Goal: Communication & Community: Participate in discussion

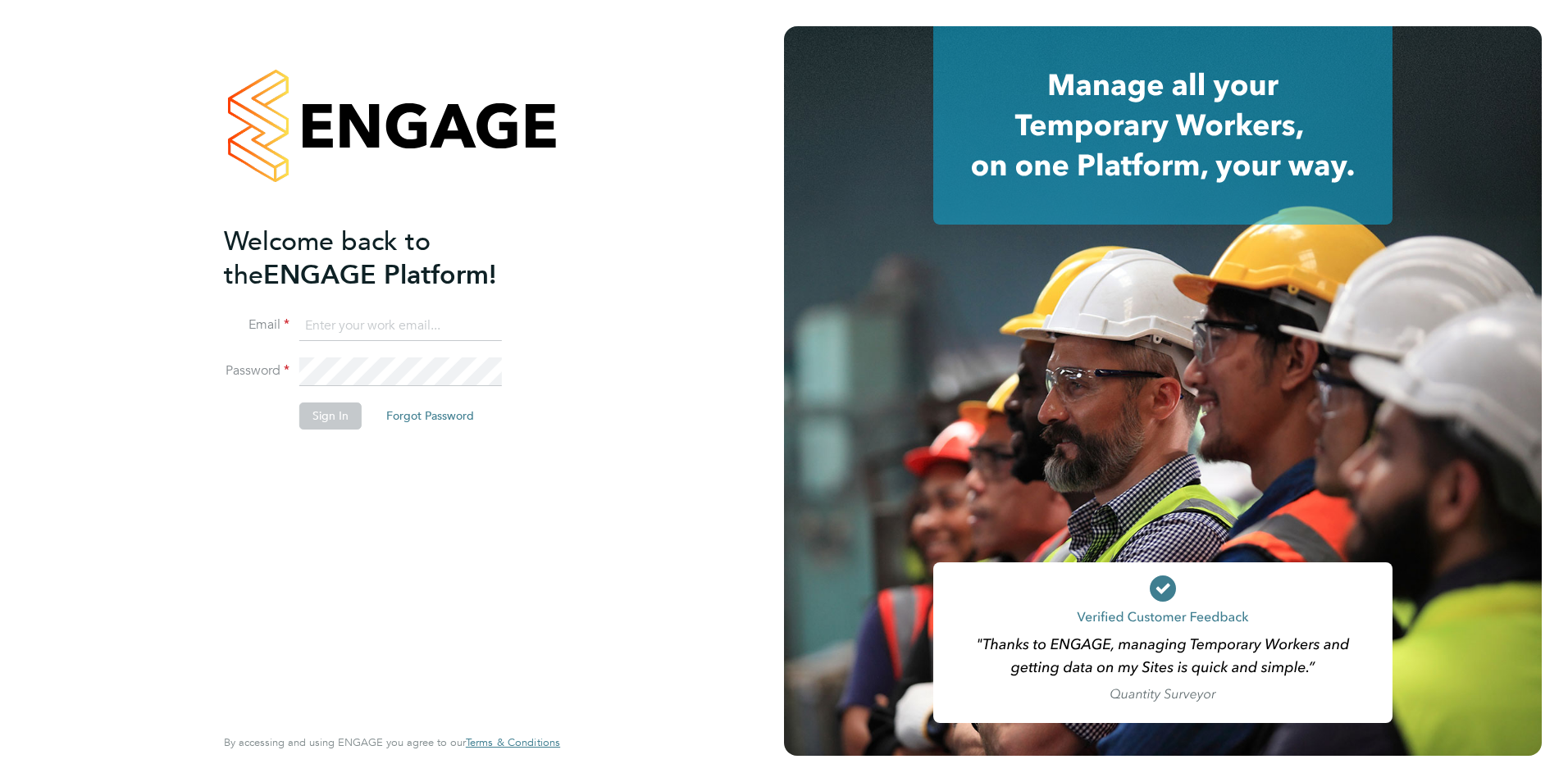
type input "[EMAIL_ADDRESS][DOMAIN_NAME]"
click at [329, 410] on button "Sign In" at bounding box center [330, 416] width 62 height 27
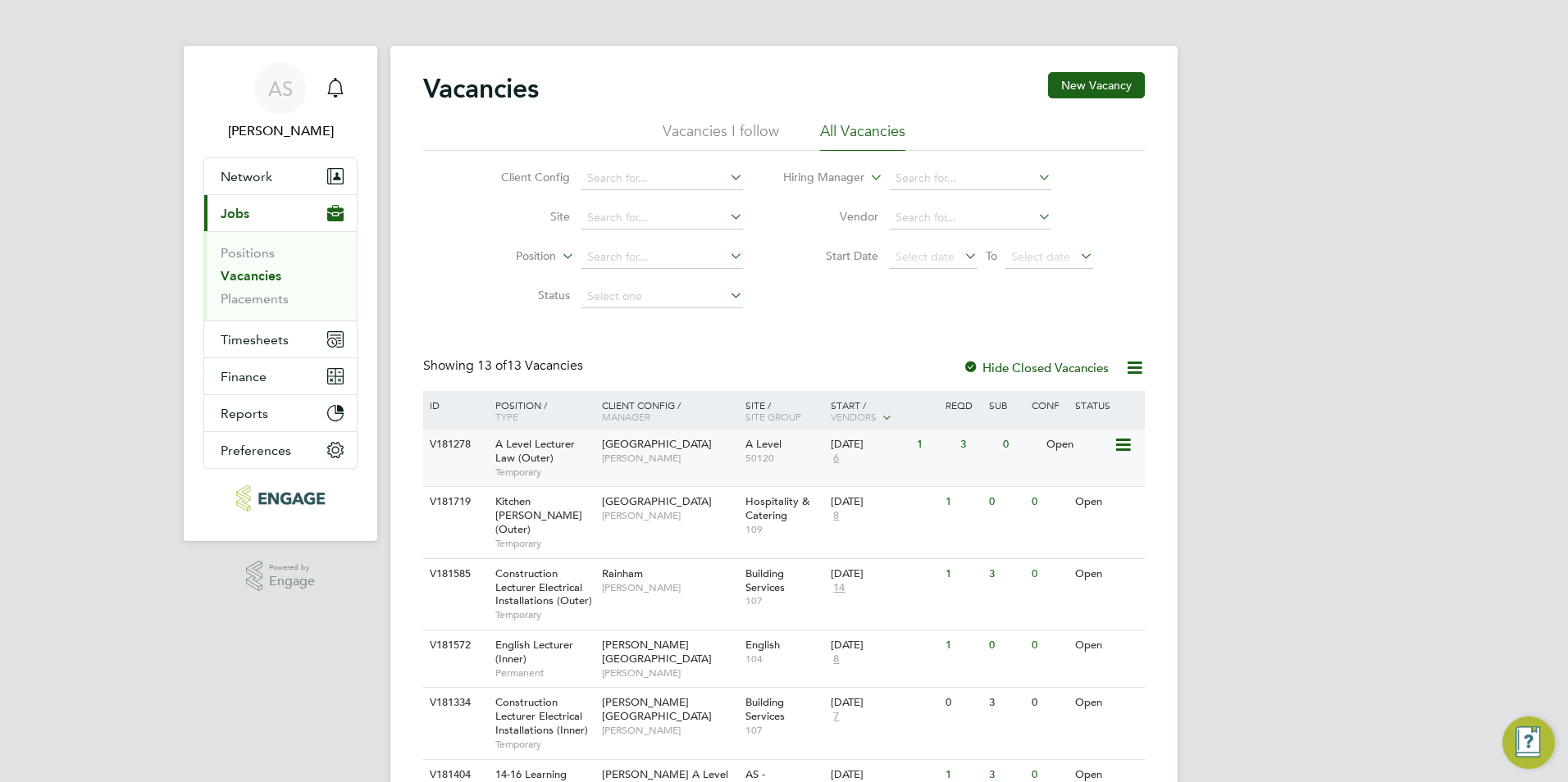
click at [722, 463] on div "Havering Sixth Form Campus Kerry Baker" at bounding box center [670, 450] width 144 height 42
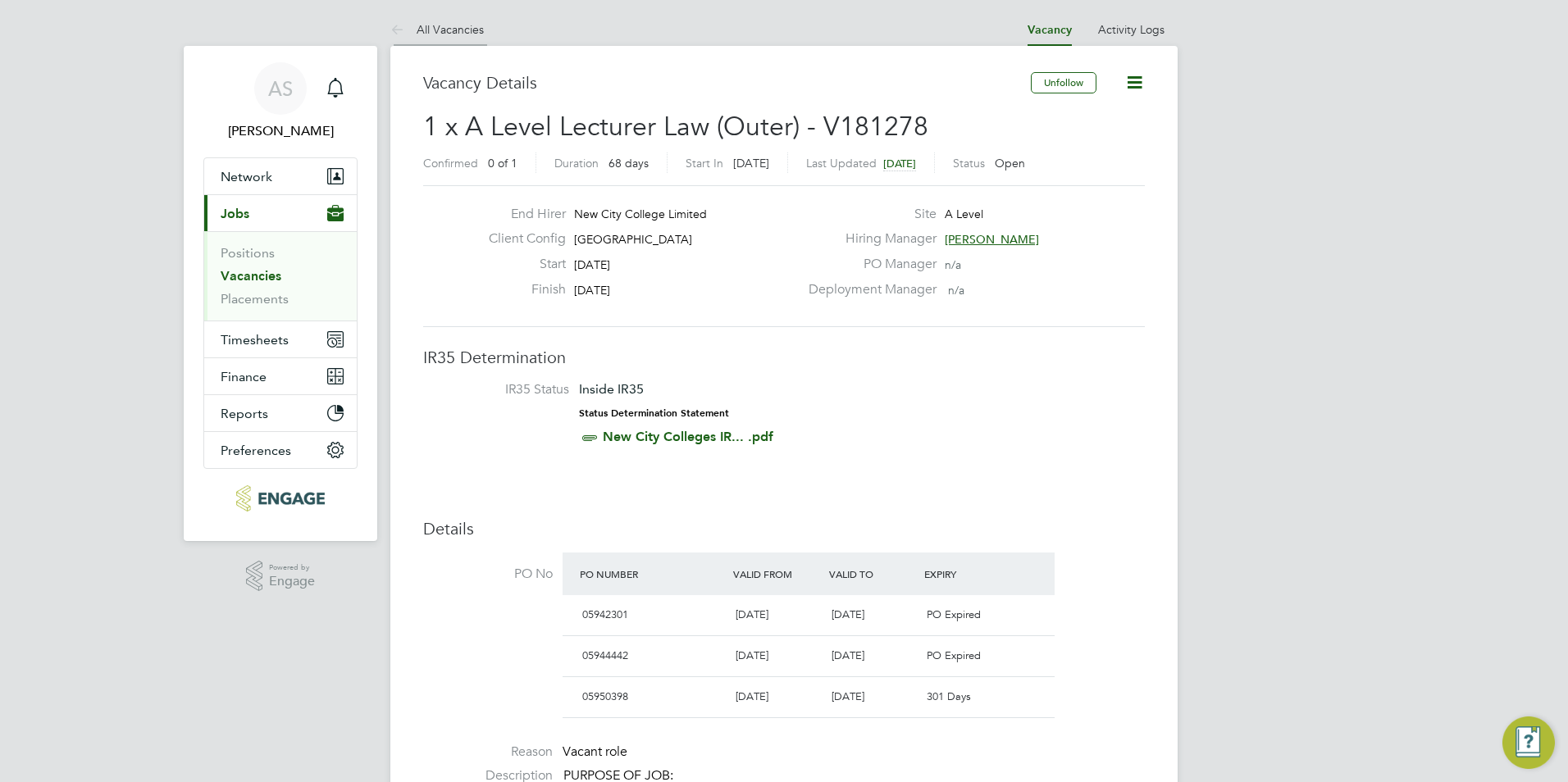
click at [442, 32] on link "All Vacancies" at bounding box center [436, 29] width 94 height 15
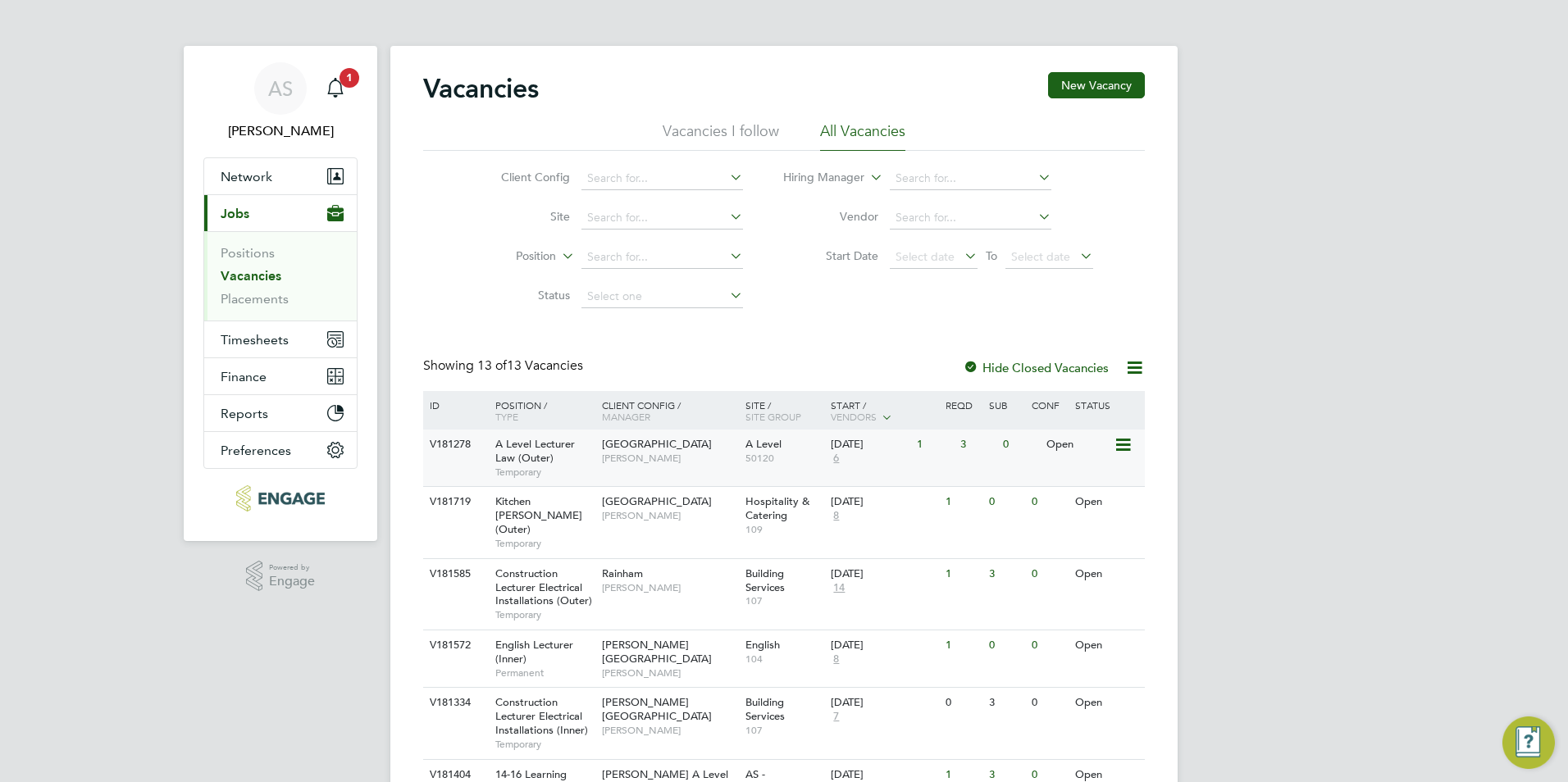
click at [767, 463] on span "50120" at bounding box center [784, 458] width 78 height 13
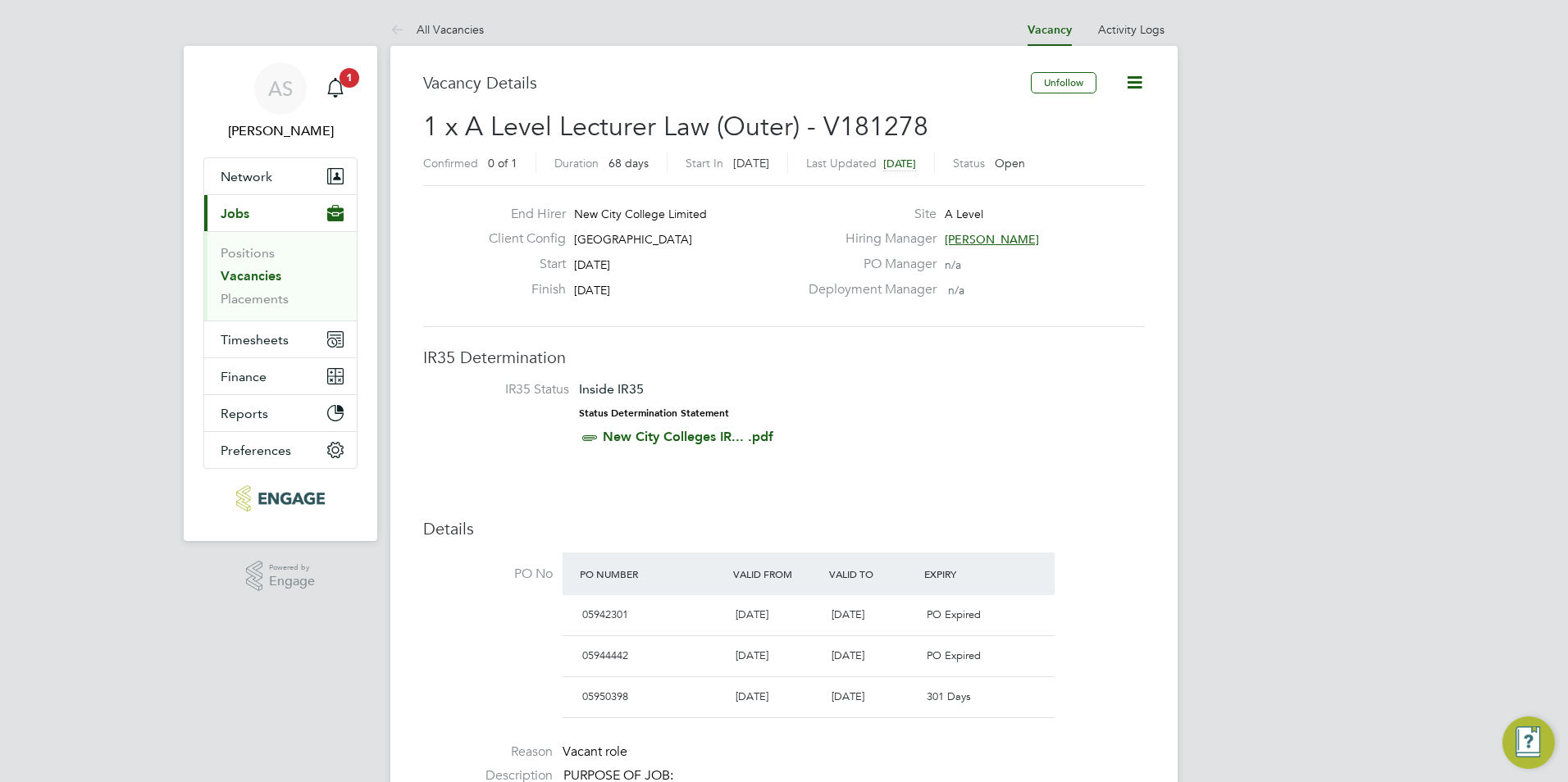
drag, startPoint x: 738, startPoint y: 237, endPoint x: 573, endPoint y: 238, distance: 165.0
click at [573, 238] on div "Client Config Havering Sixth Form Campus" at bounding box center [637, 243] width 323 height 26
copy span "[GEOGRAPHIC_DATA]"
click at [346, 85] on span "1" at bounding box center [350, 78] width 20 height 20
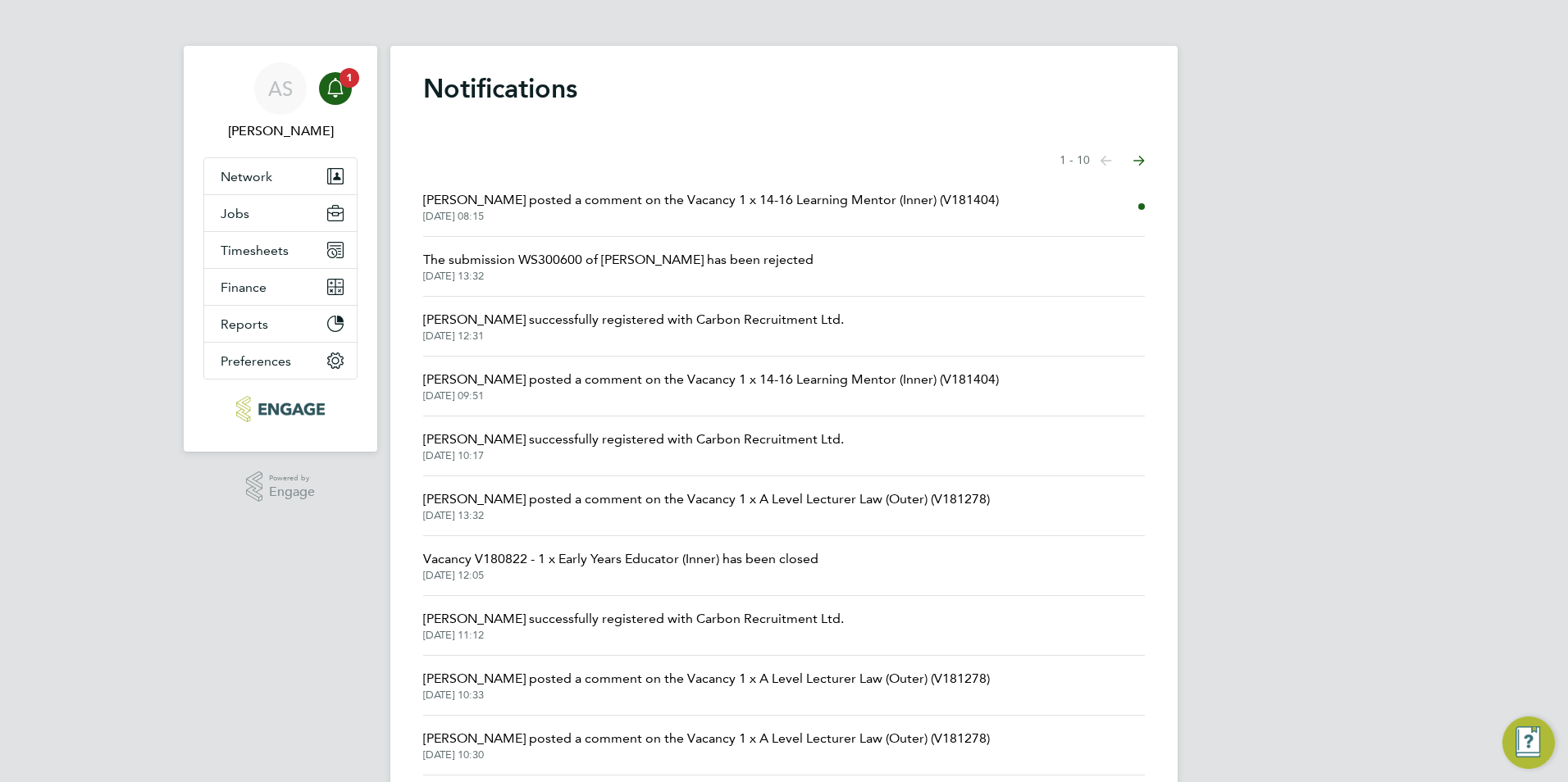
click at [678, 206] on span "[PERSON_NAME] posted a comment on the Vacancy 1 x 14-16 Learning Mentor (Inner)…" at bounding box center [711, 200] width 576 height 20
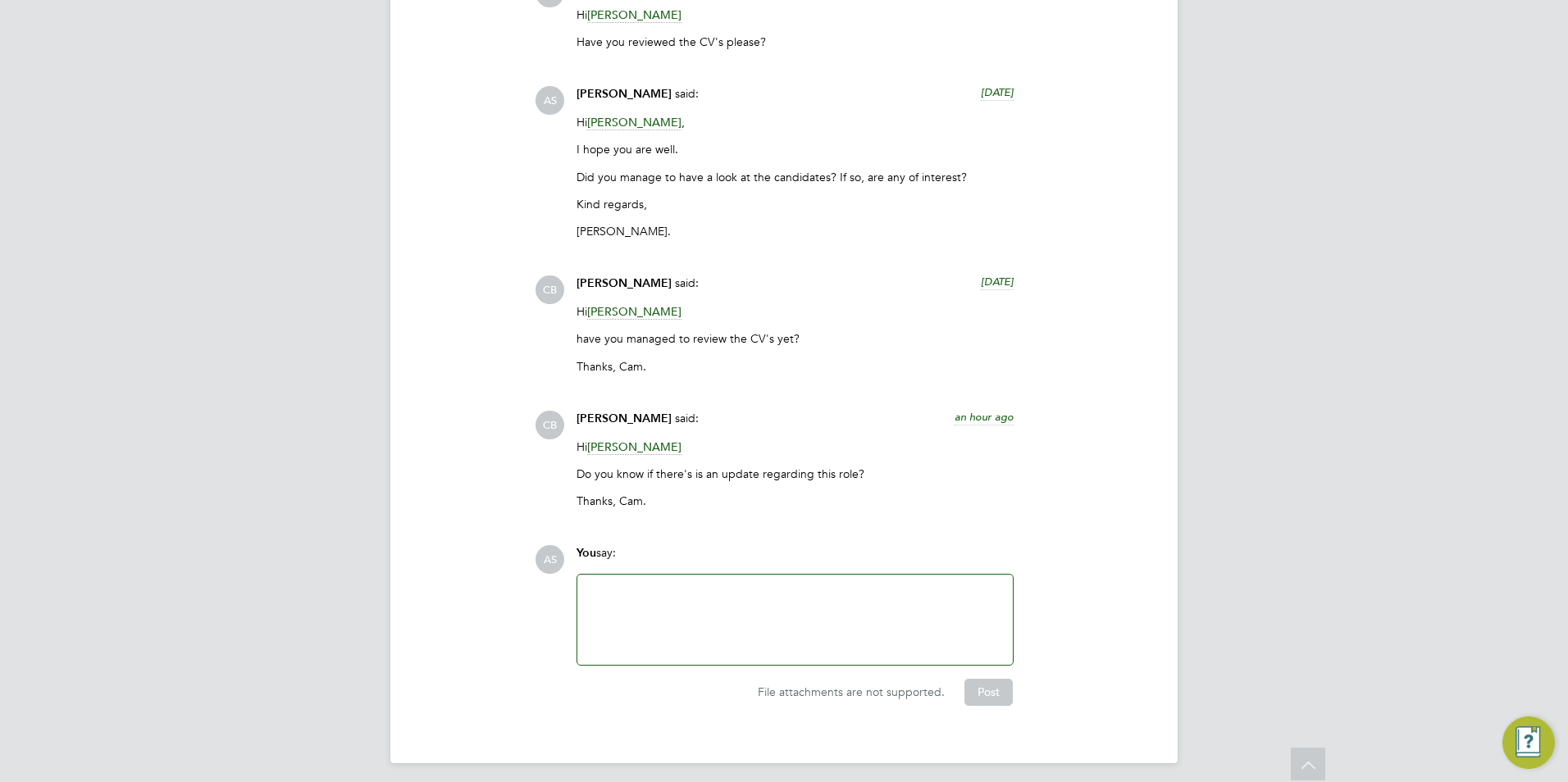
scroll to position [3459, 0]
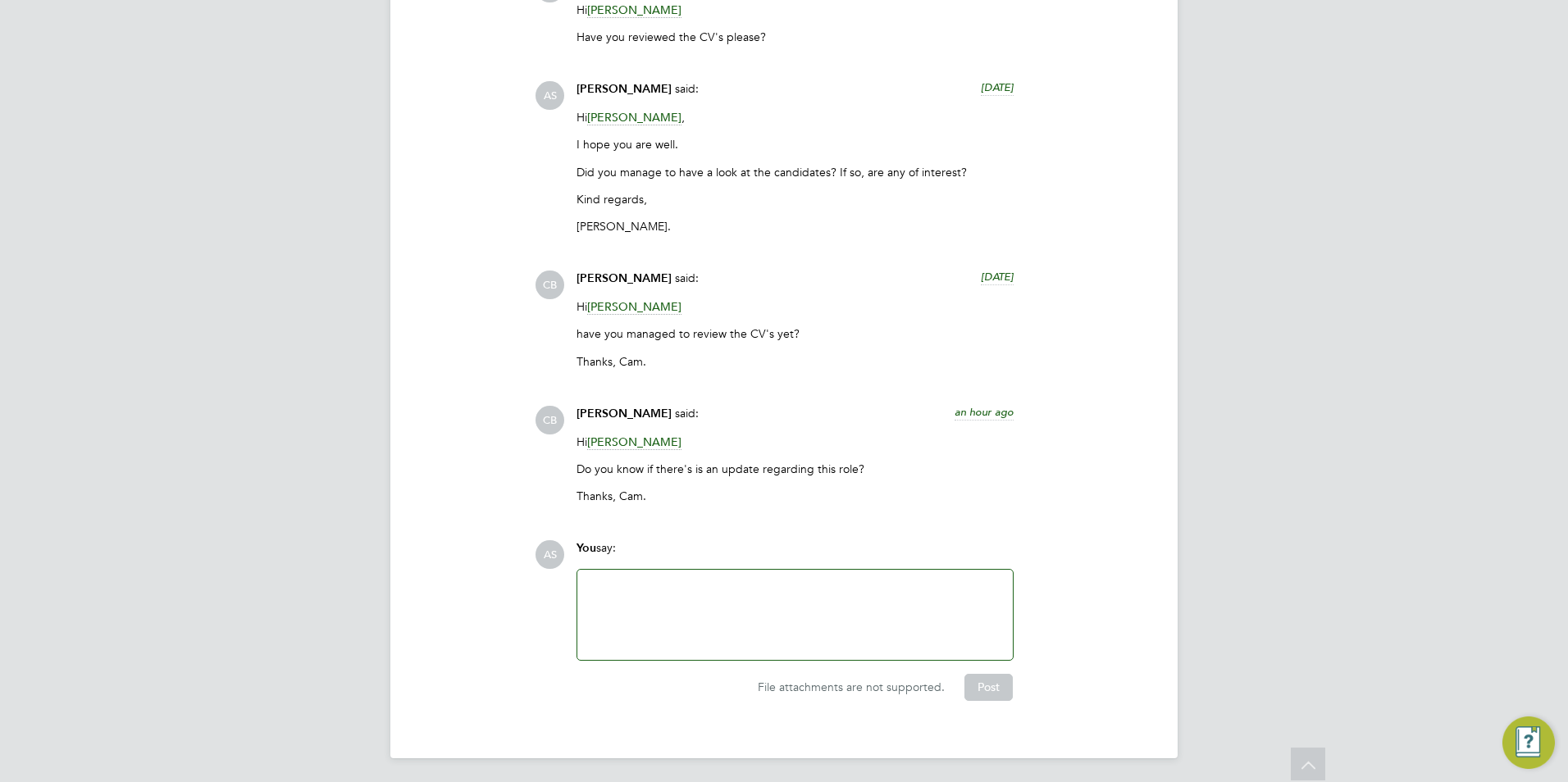
click at [644, 593] on div at bounding box center [795, 616] width 416 height 71
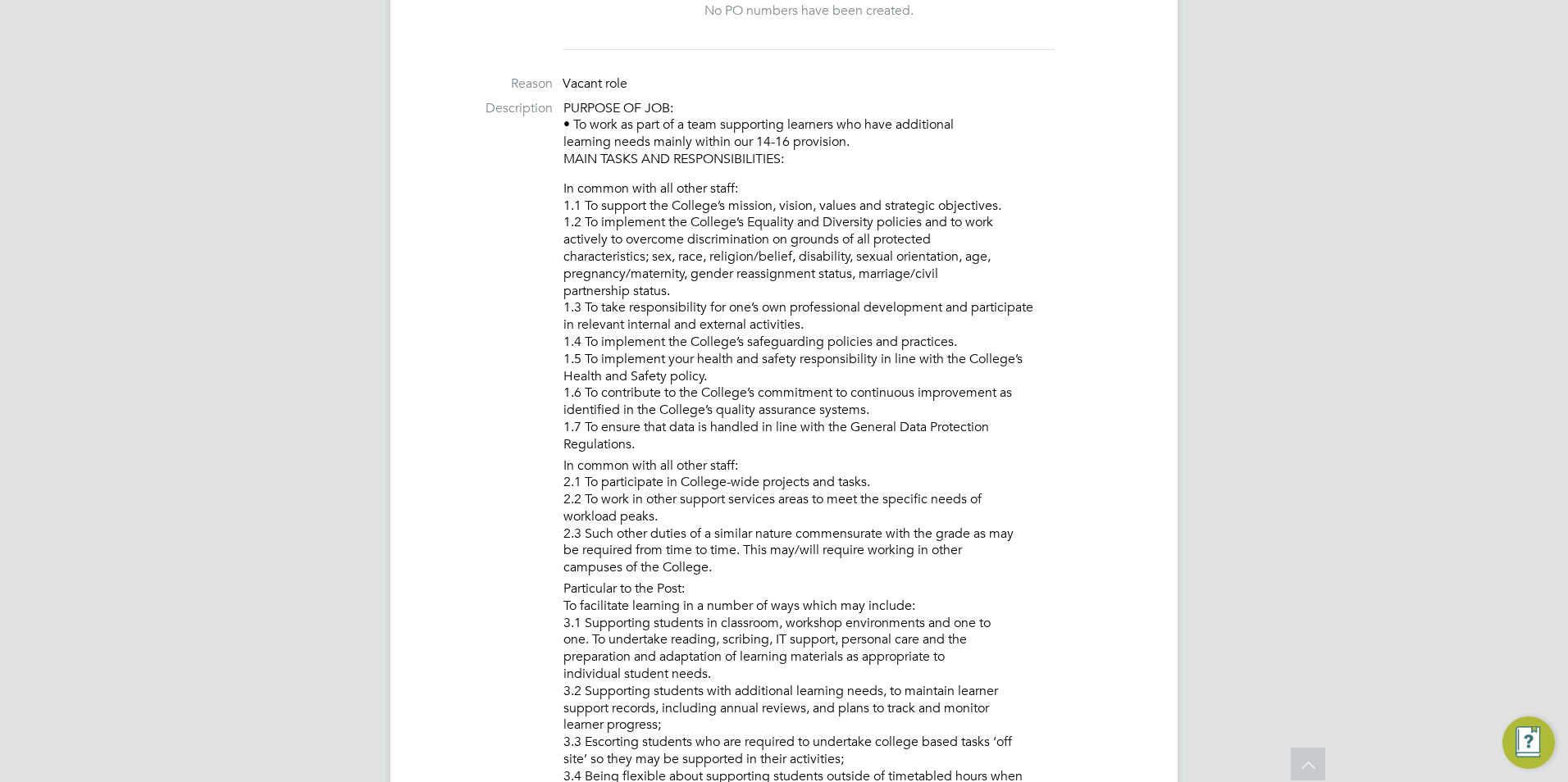
scroll to position [0, 0]
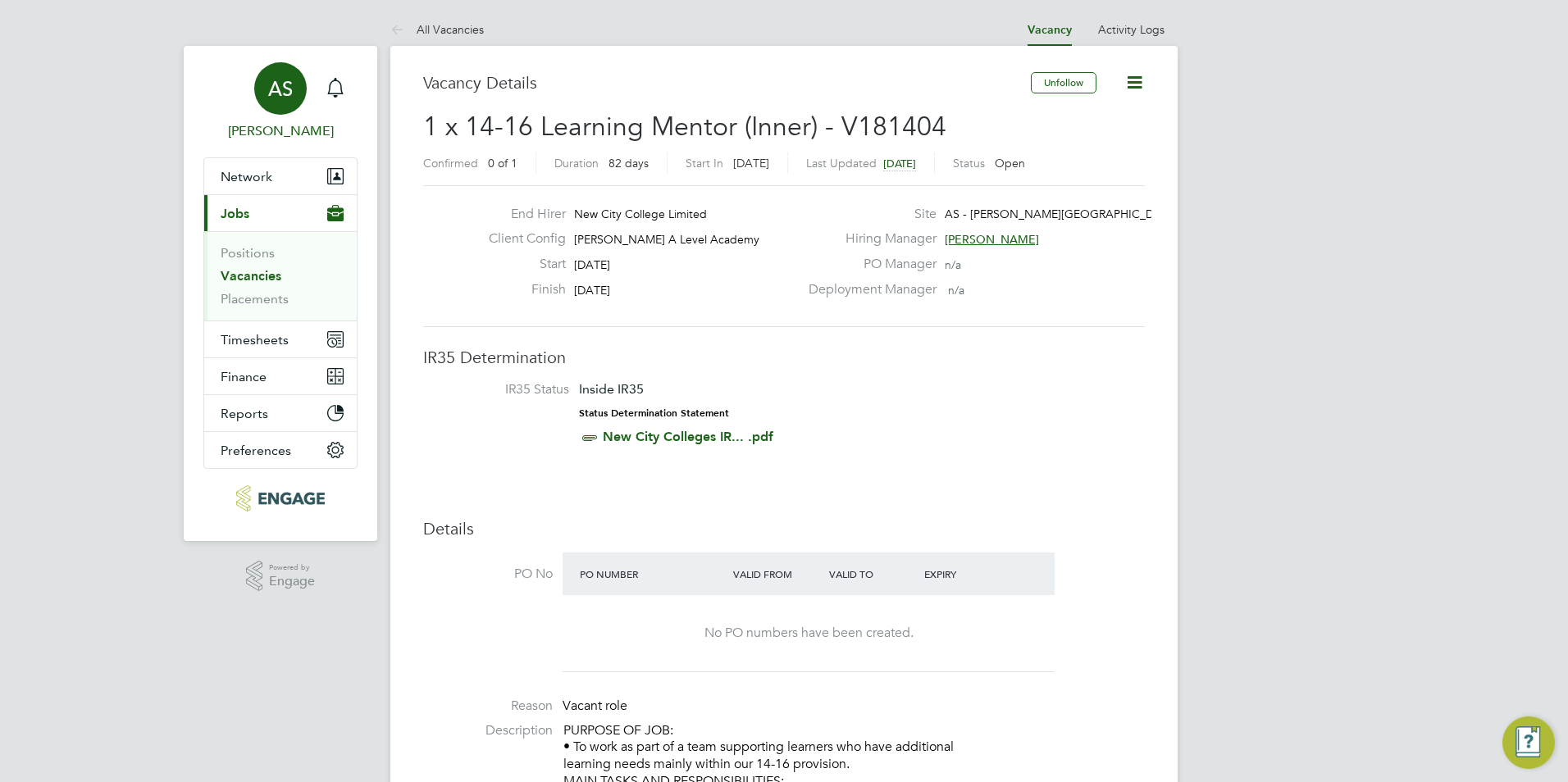
click at [356, 87] on link "AS Avais Sabir" at bounding box center [281, 101] width 155 height 79
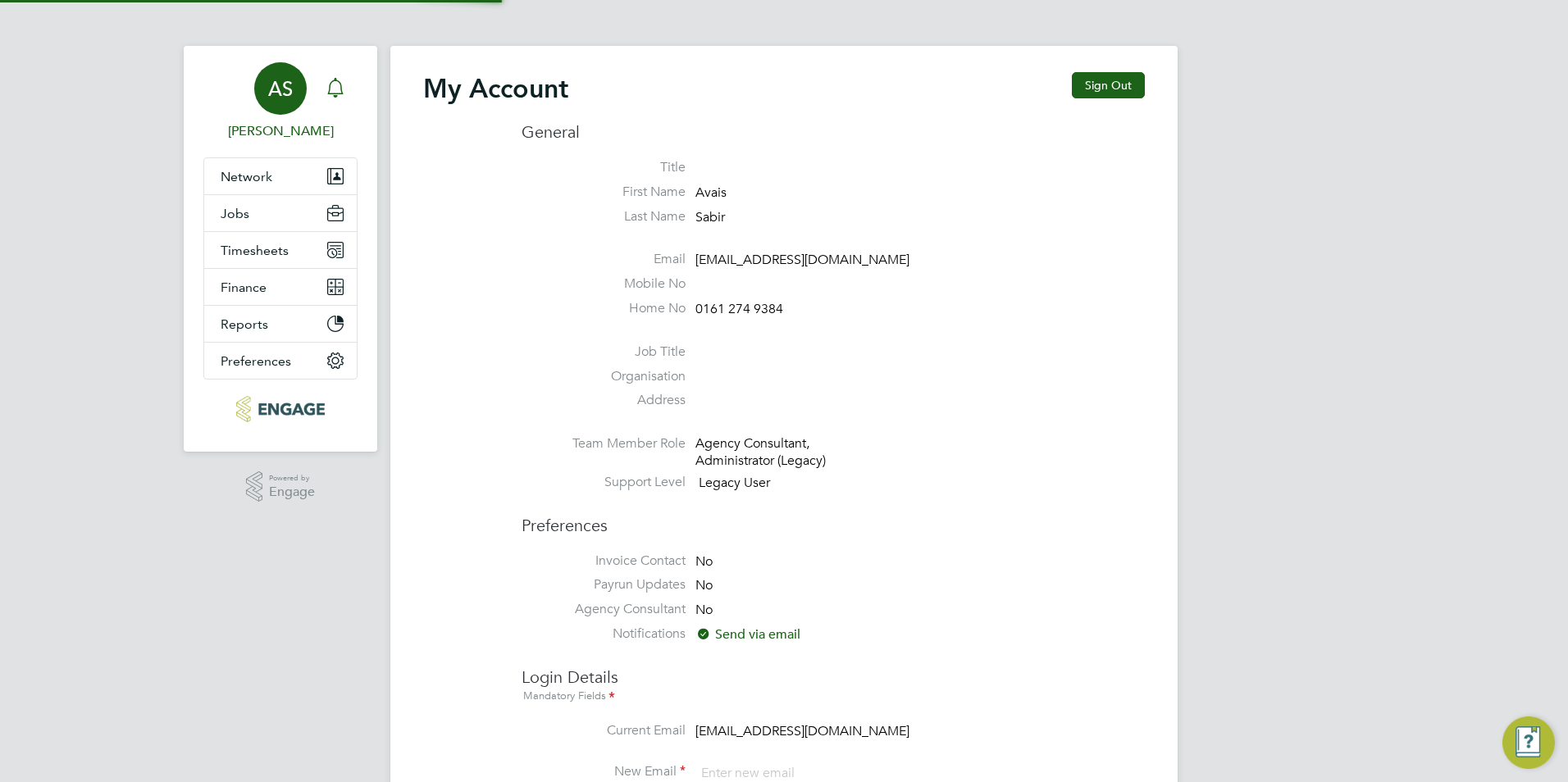
type input "Avais@Carbonrecruitment.co.uk"
click at [346, 83] on div "Main navigation" at bounding box center [335, 88] width 33 height 33
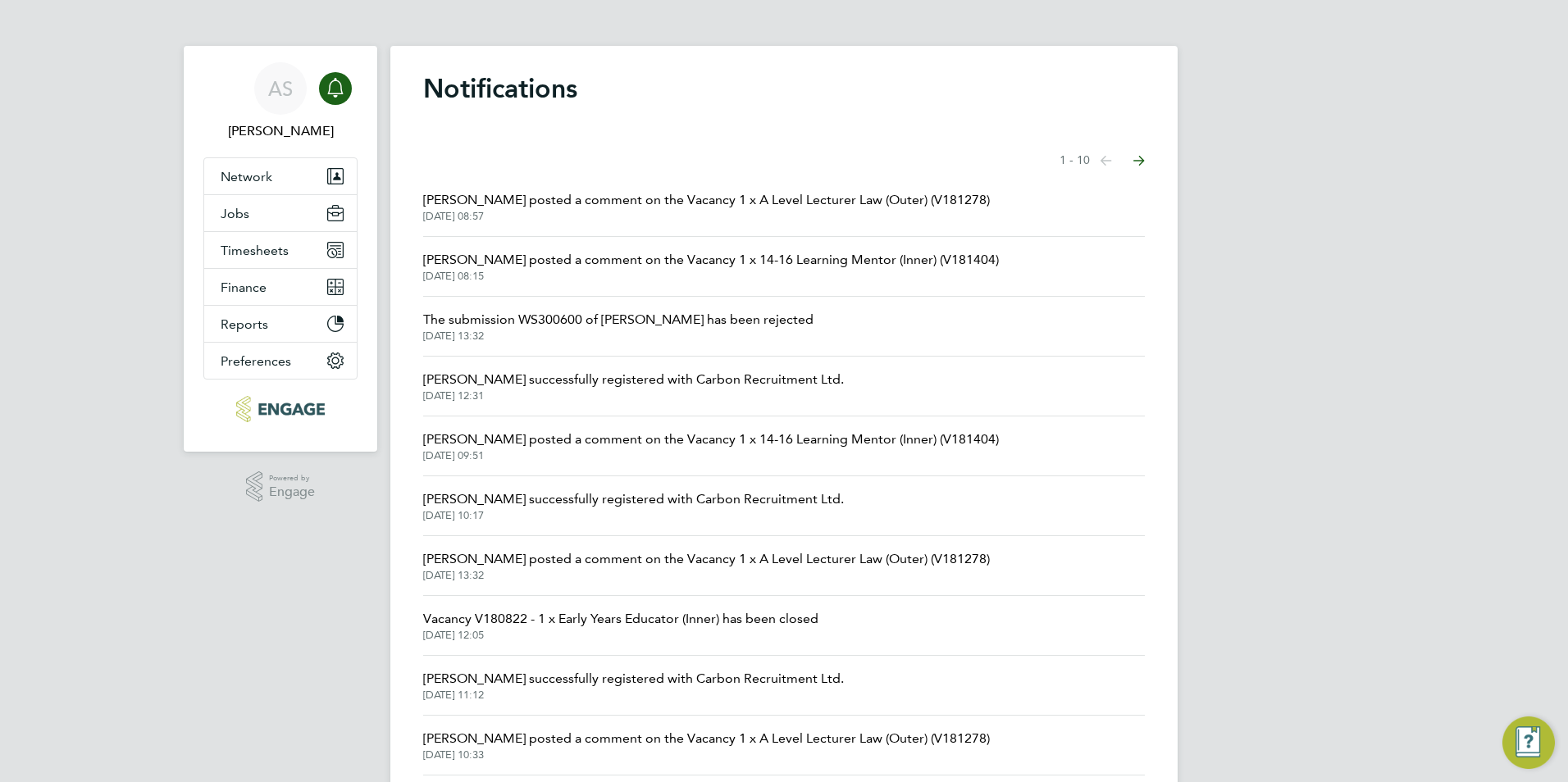
click at [561, 181] on li "Silka Warrick-Akerele posted a comment on the Vacancy 1 x A Level Lecturer Law …" at bounding box center [784, 207] width 722 height 60
click at [568, 204] on span "Silka Warrick-Akerele posted a comment on the Vacancy 1 x A Level Lecturer Law …" at bounding box center [706, 200] width 566 height 20
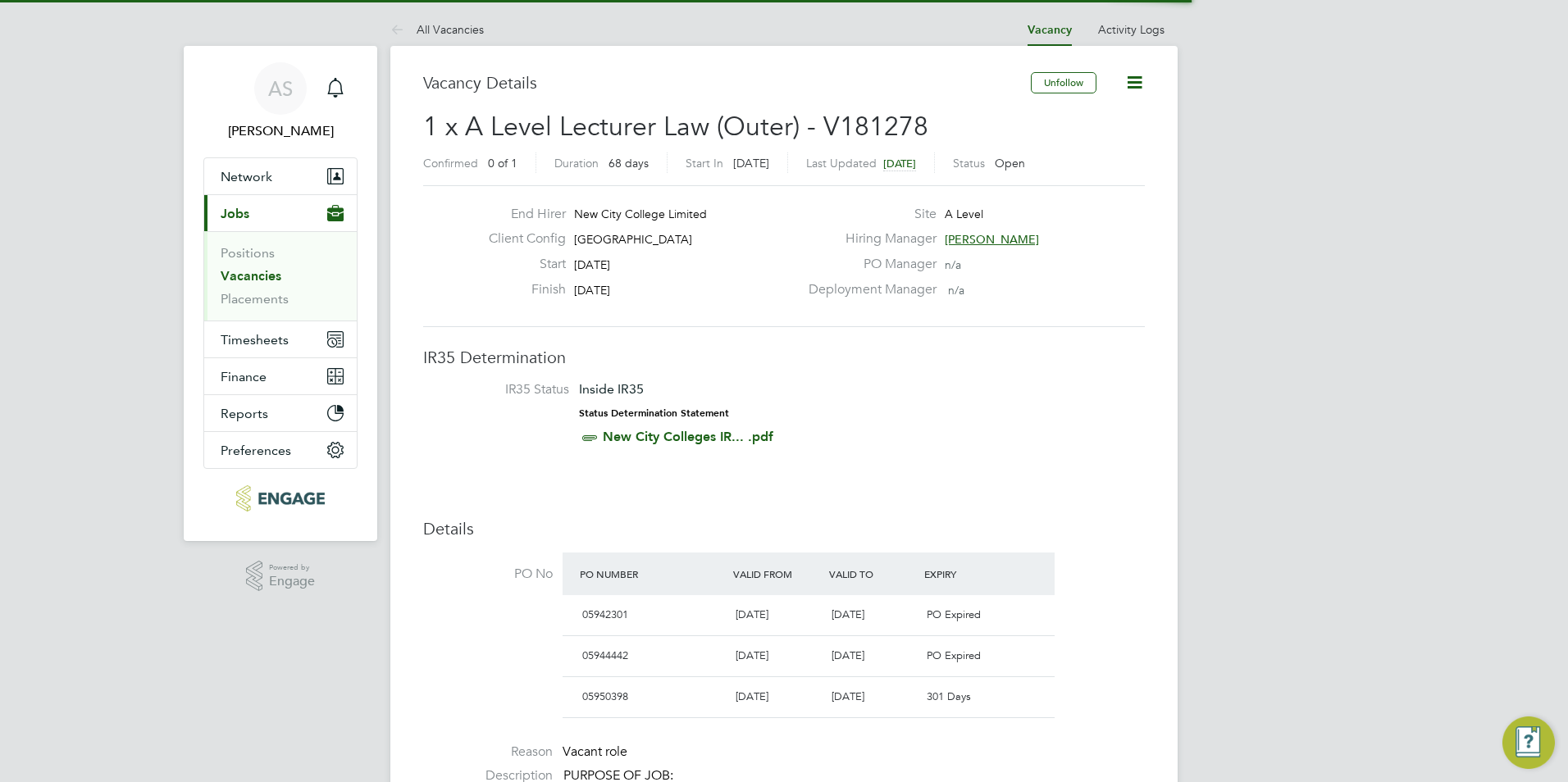
scroll to position [28, 155]
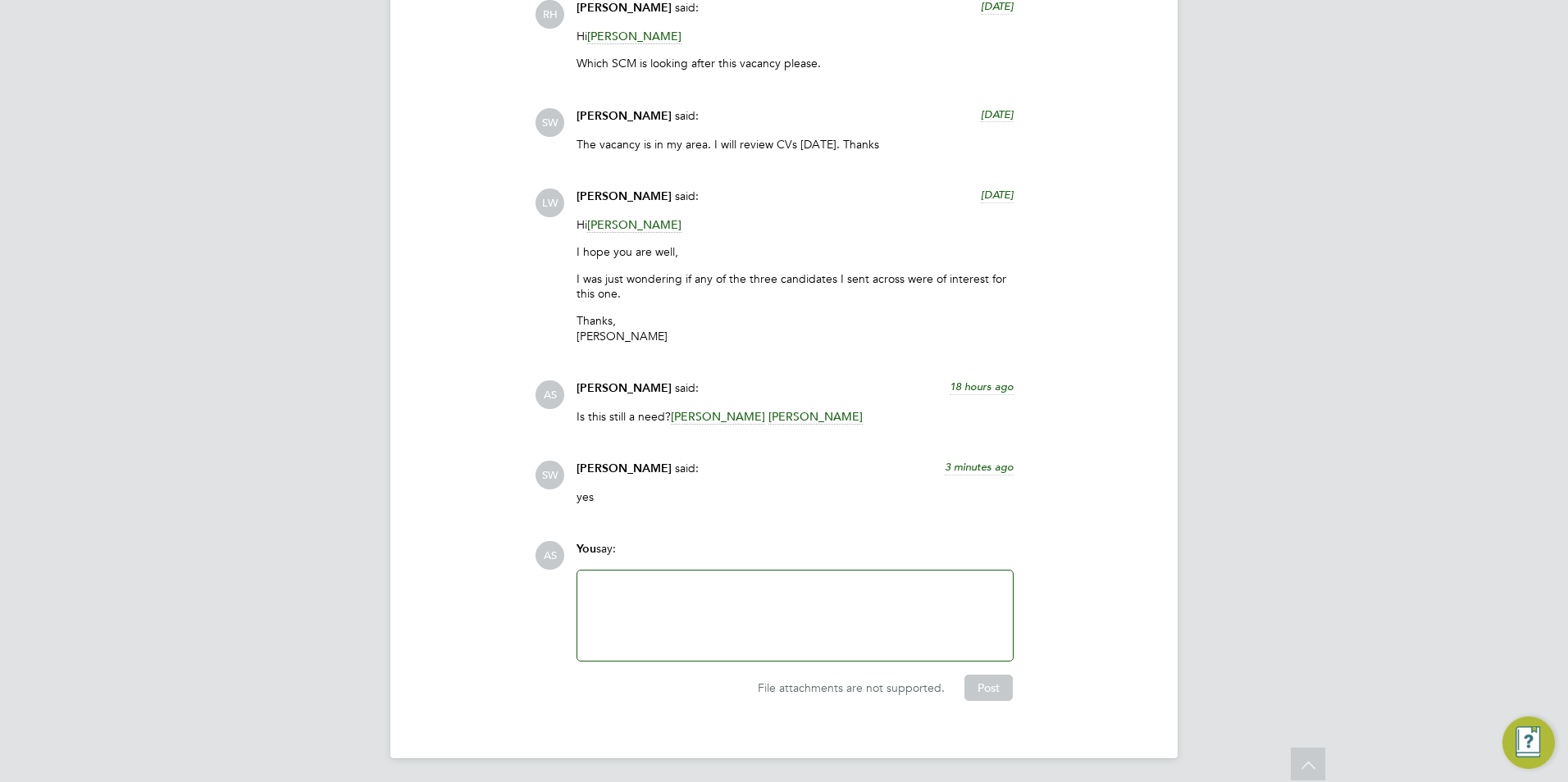
click at [650, 467] on span "Silka Warrick-Akerele" at bounding box center [623, 469] width 96 height 14
click at [634, 571] on div at bounding box center [795, 617] width 435 height 91
click at [634, 581] on div at bounding box center [795, 617] width 416 height 71
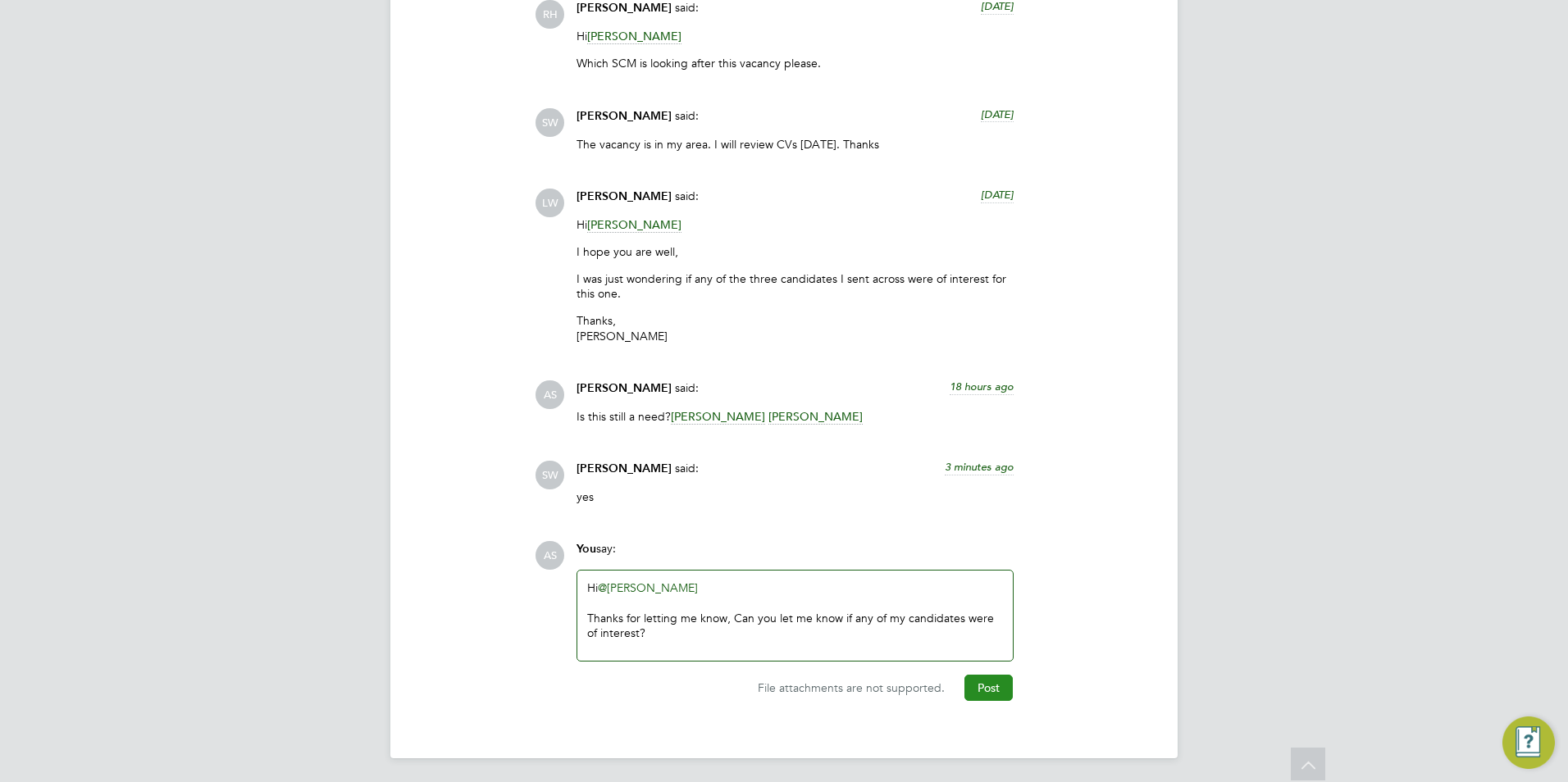
click at [978, 682] on button "Post" at bounding box center [988, 687] width 48 height 27
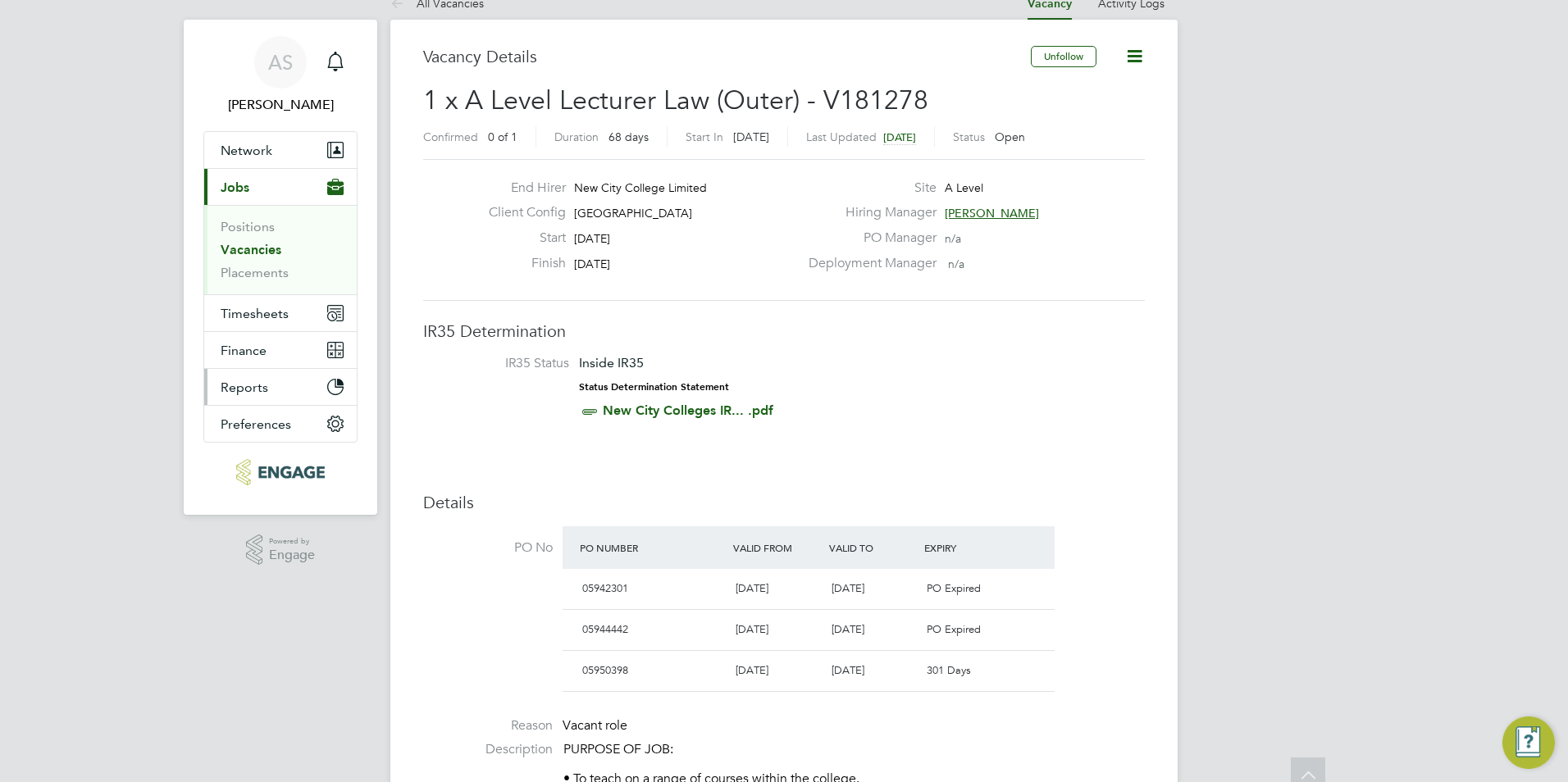
scroll to position [0, 0]
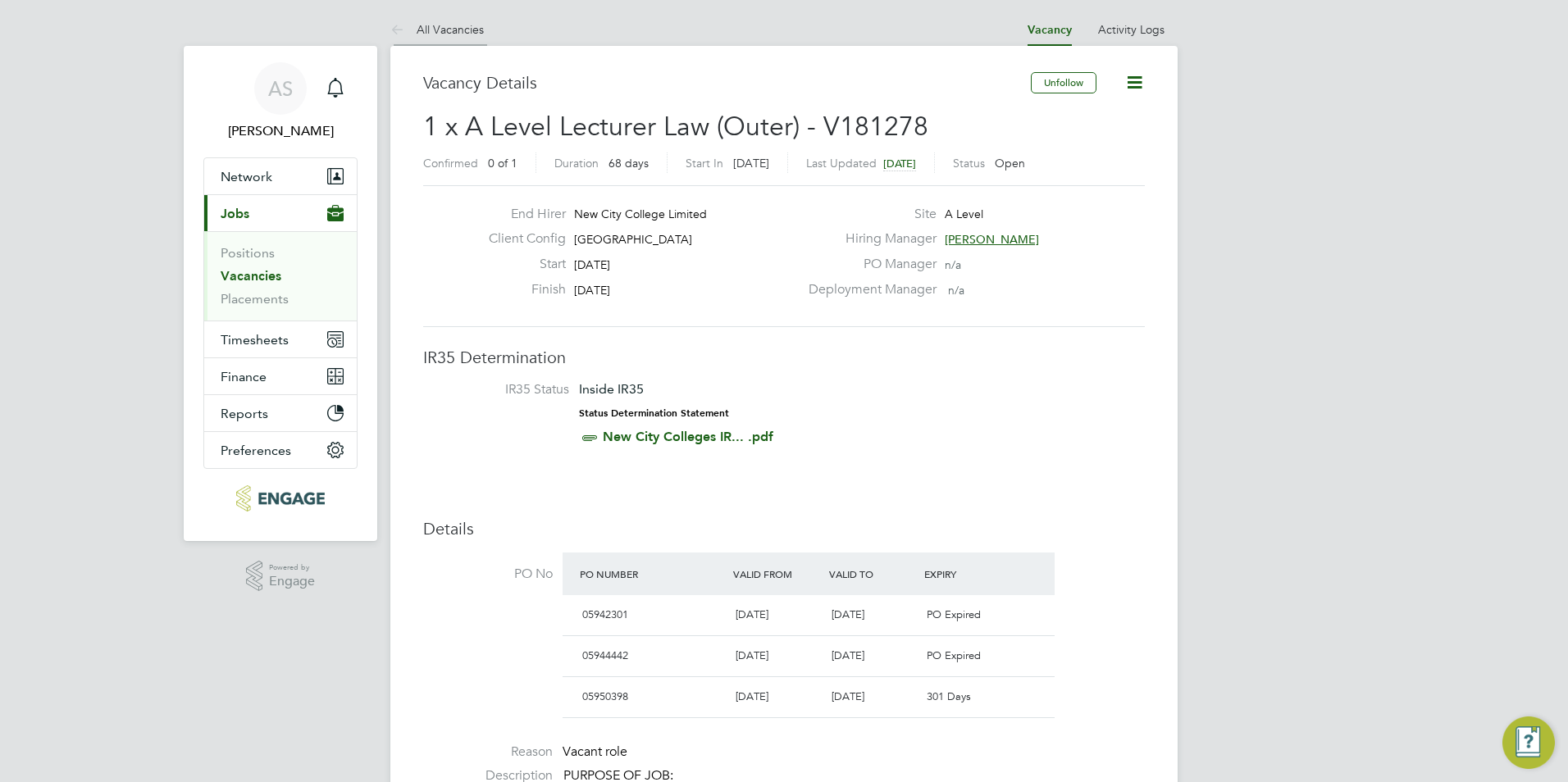
click at [452, 36] on li "All Vacancies" at bounding box center [436, 29] width 94 height 33
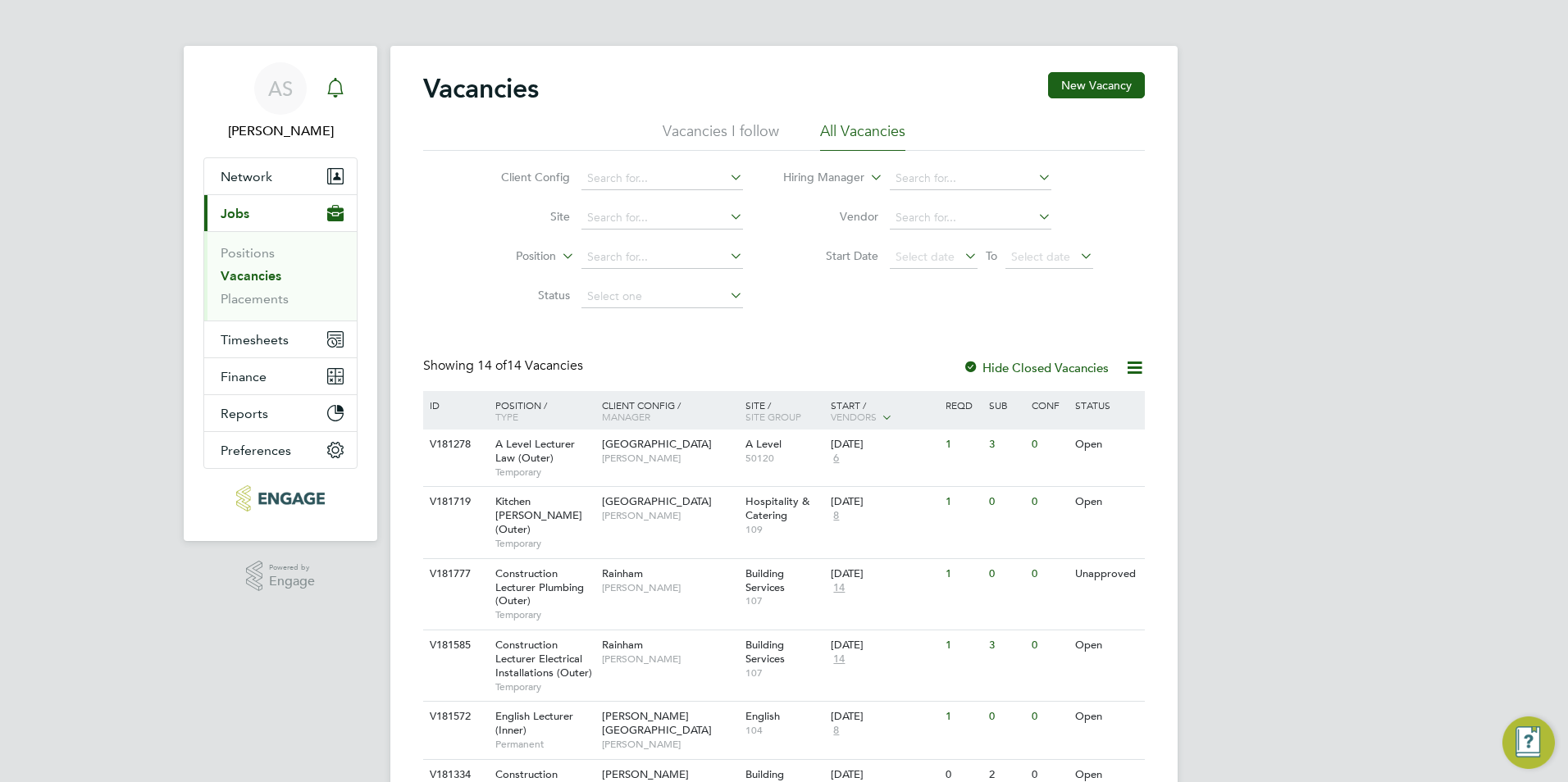
click at [337, 94] on icon "Main navigation" at bounding box center [335, 86] width 16 height 17
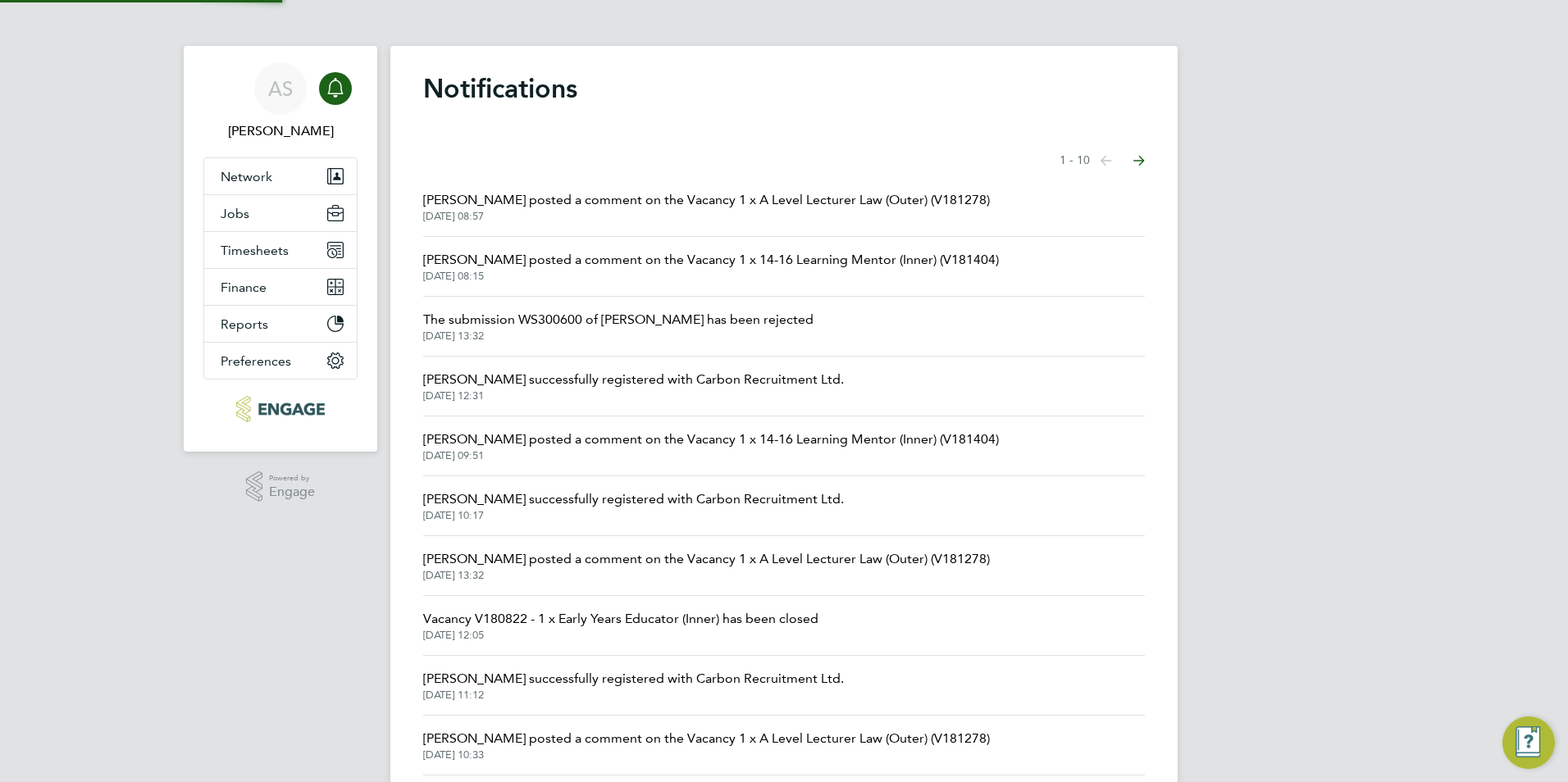
click at [592, 208] on span "Silka Warrick-Akerele posted a comment on the Vacancy 1 x A Level Lecturer Law …" at bounding box center [706, 200] width 566 height 20
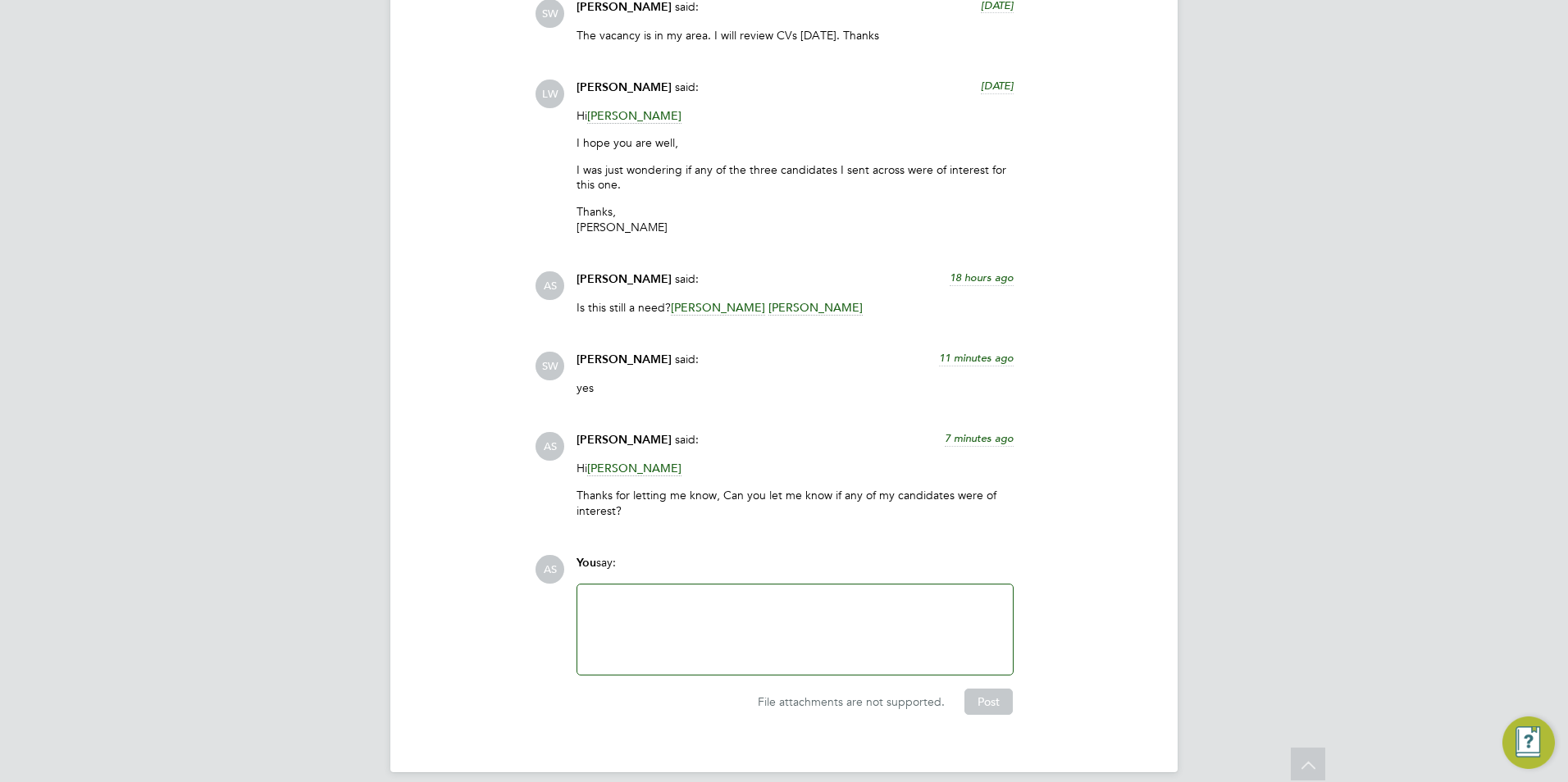
scroll to position [3944, 0]
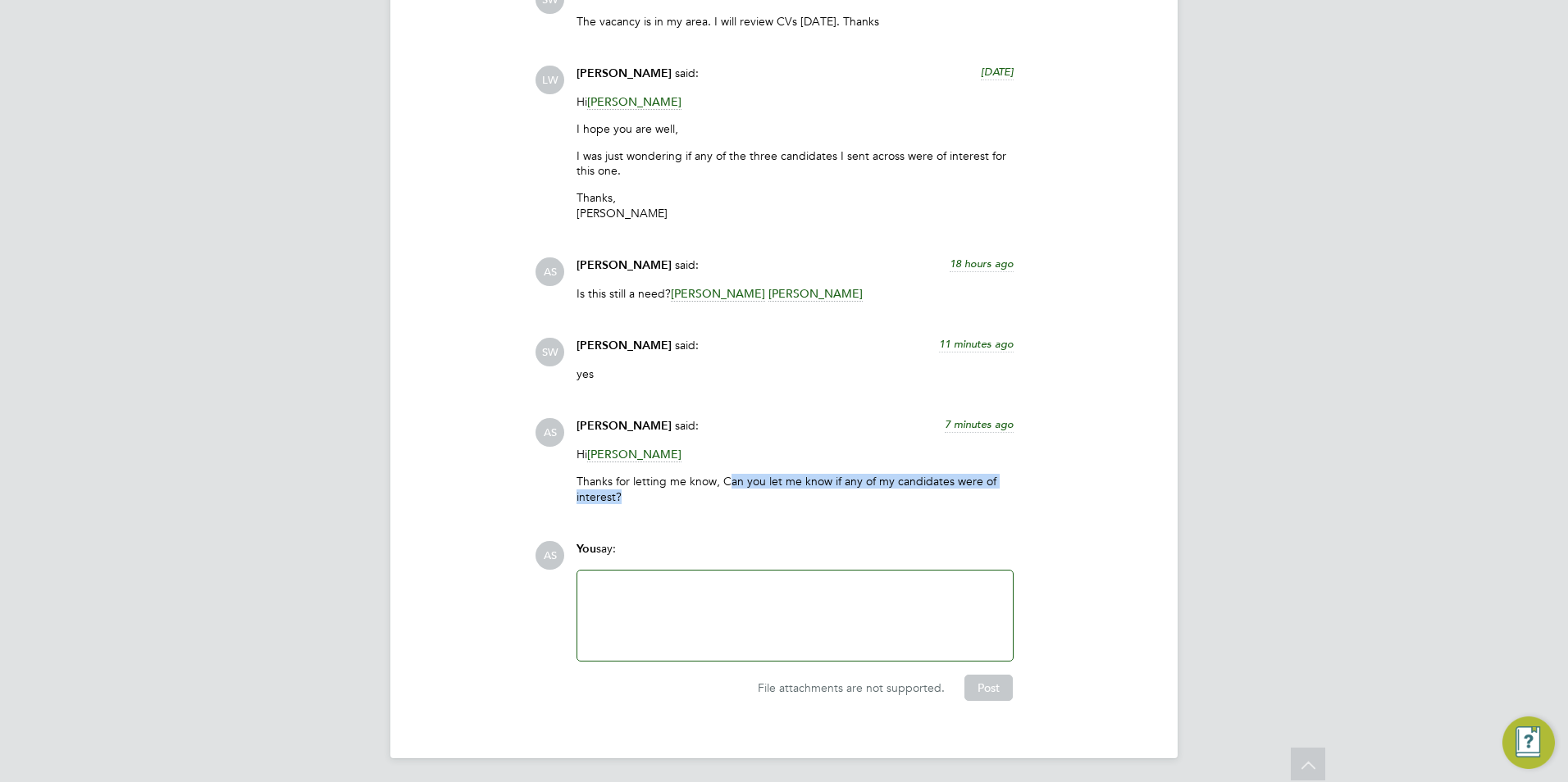
drag, startPoint x: 625, startPoint y: 496, endPoint x: 725, endPoint y: 467, distance: 104.1
click at [725, 467] on div "Hi Silka Warrick-Akerele Thanks for letting me know, Can you let me know if any…" at bounding box center [795, 482] width 437 height 70
drag, startPoint x: 725, startPoint y: 467, endPoint x: 710, endPoint y: 481, distance: 20.5
click at [710, 481] on p "Thanks for letting me know, Can you let me know if any of my candidates were of…" at bounding box center [795, 489] width 437 height 30
drag, startPoint x: 667, startPoint y: 514, endPoint x: 577, endPoint y: 426, distance: 125.9
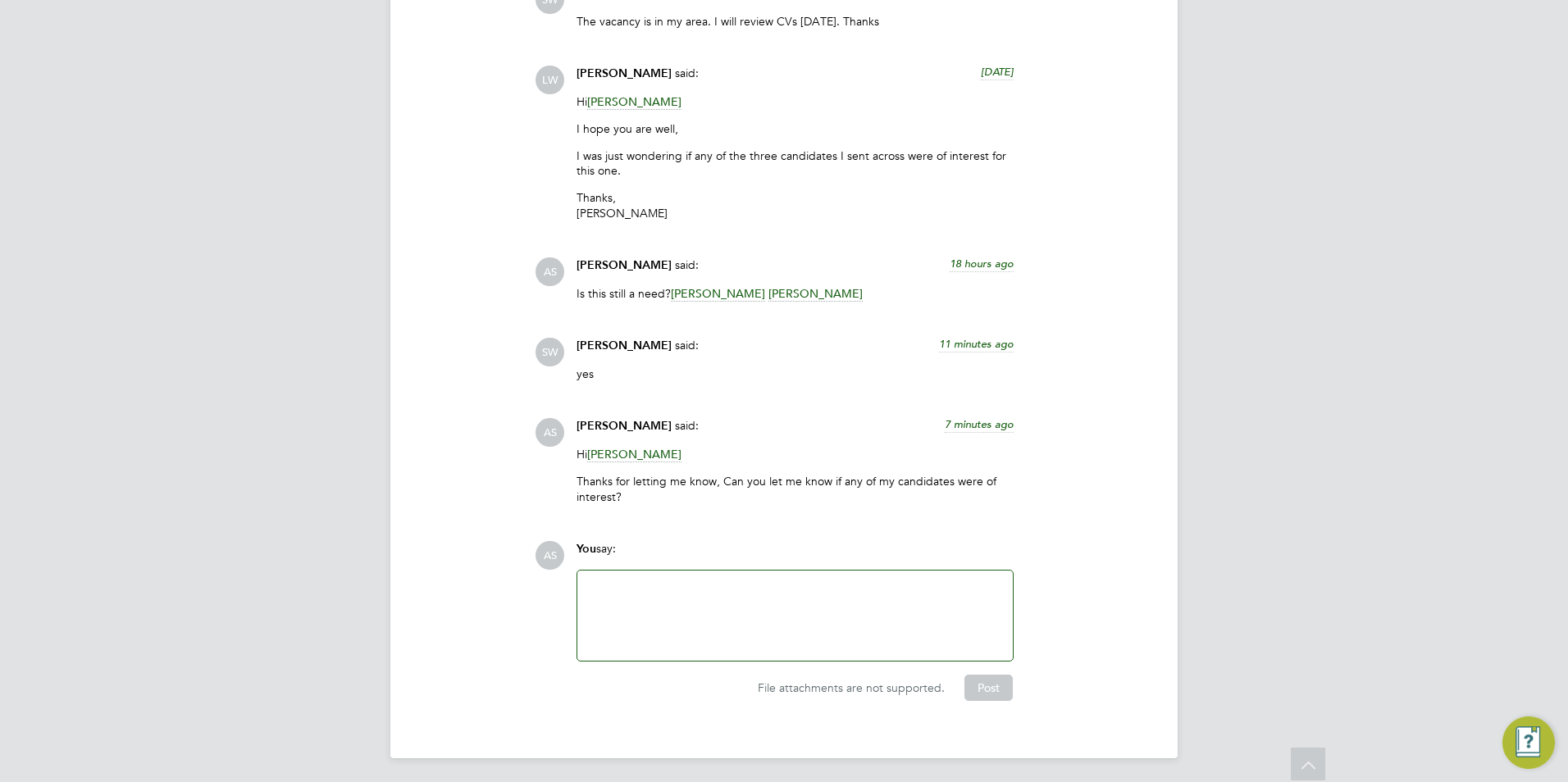
click at [577, 426] on div "COMMUNICATIONS Operational Communications (8) Use the following section to shar…" at bounding box center [784, 26] width 722 height 1351
drag, startPoint x: 577, startPoint y: 426, endPoint x: 497, endPoint y: 486, distance: 100.0
click at [497, 486] on div "COMMUNICATIONS Operational Communications (8) Use the following section to shar…" at bounding box center [784, 26] width 722 height 1351
drag, startPoint x: 387, startPoint y: 573, endPoint x: 379, endPoint y: 564, distance: 12.0
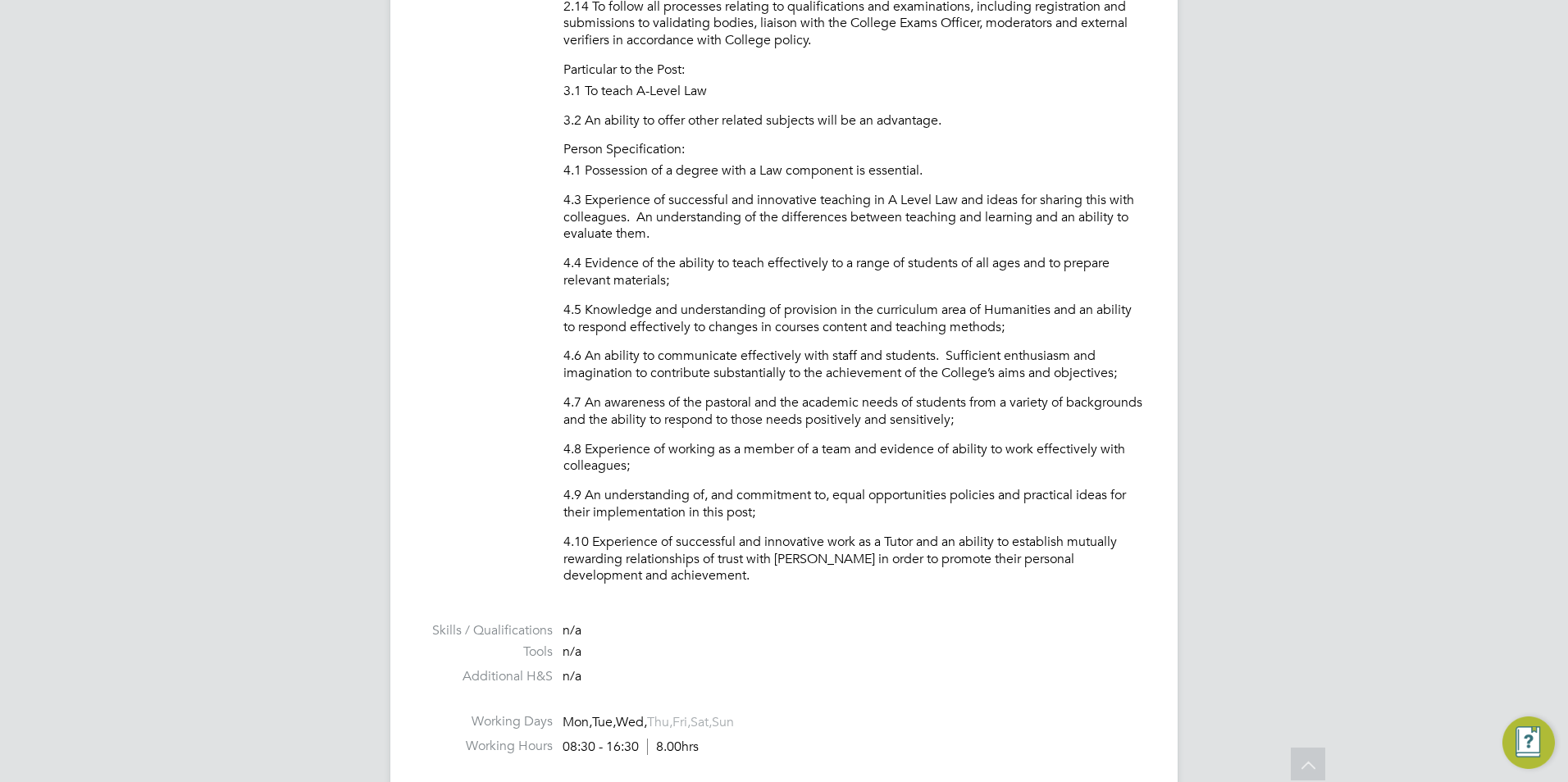
scroll to position [0, 0]
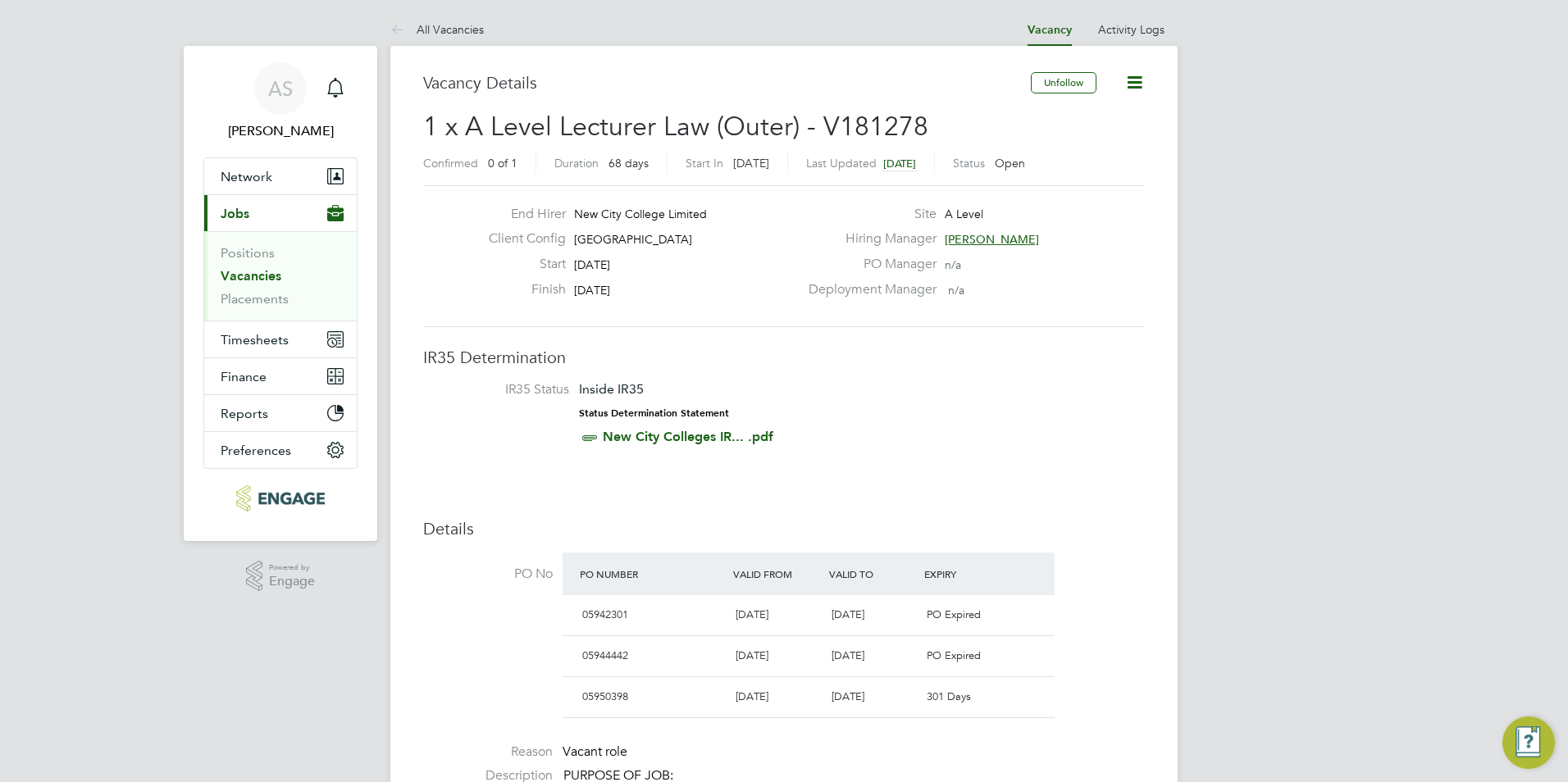
click at [450, 42] on li "All Vacancies" at bounding box center [436, 29] width 94 height 33
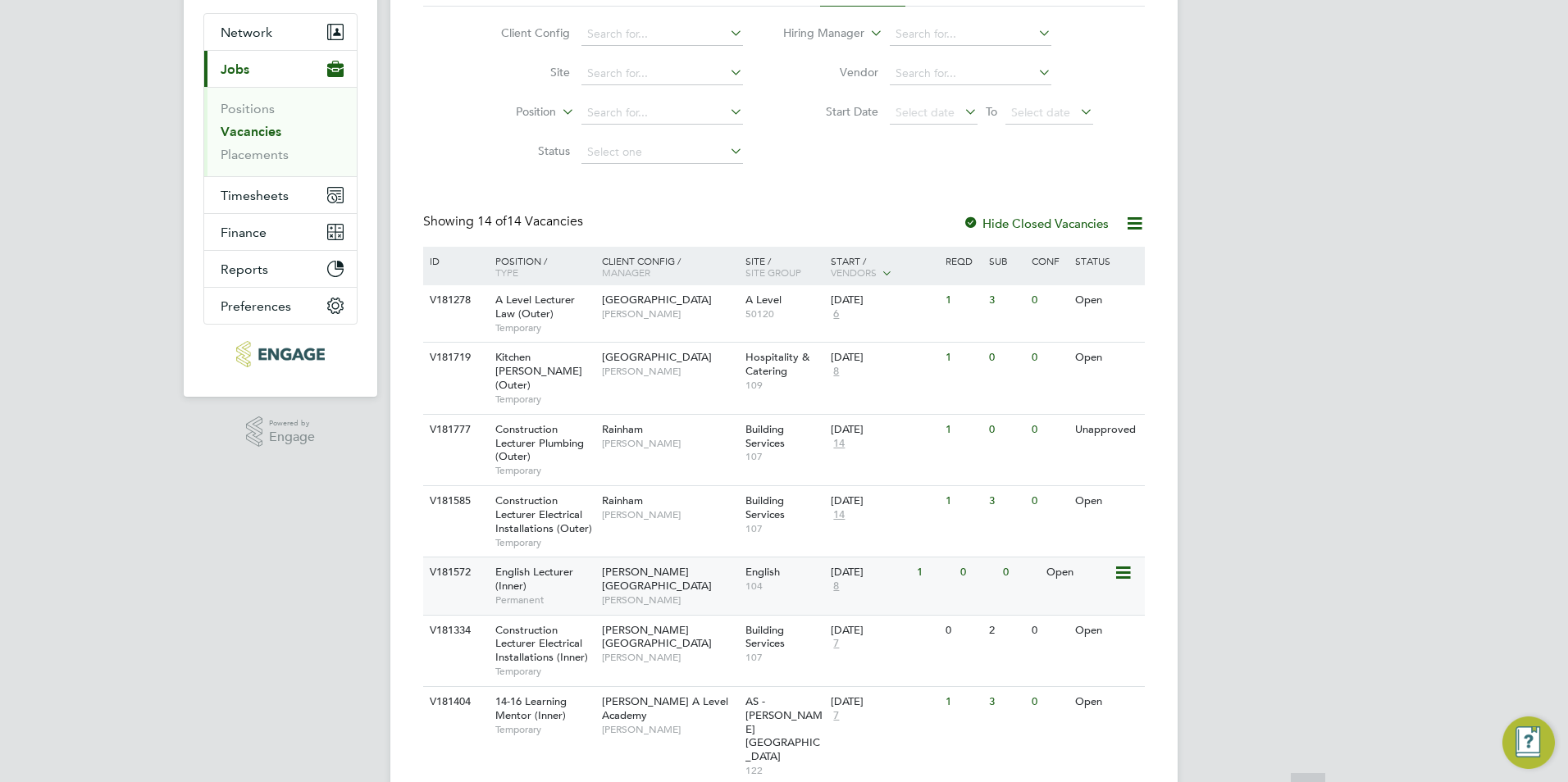
scroll to position [246, 0]
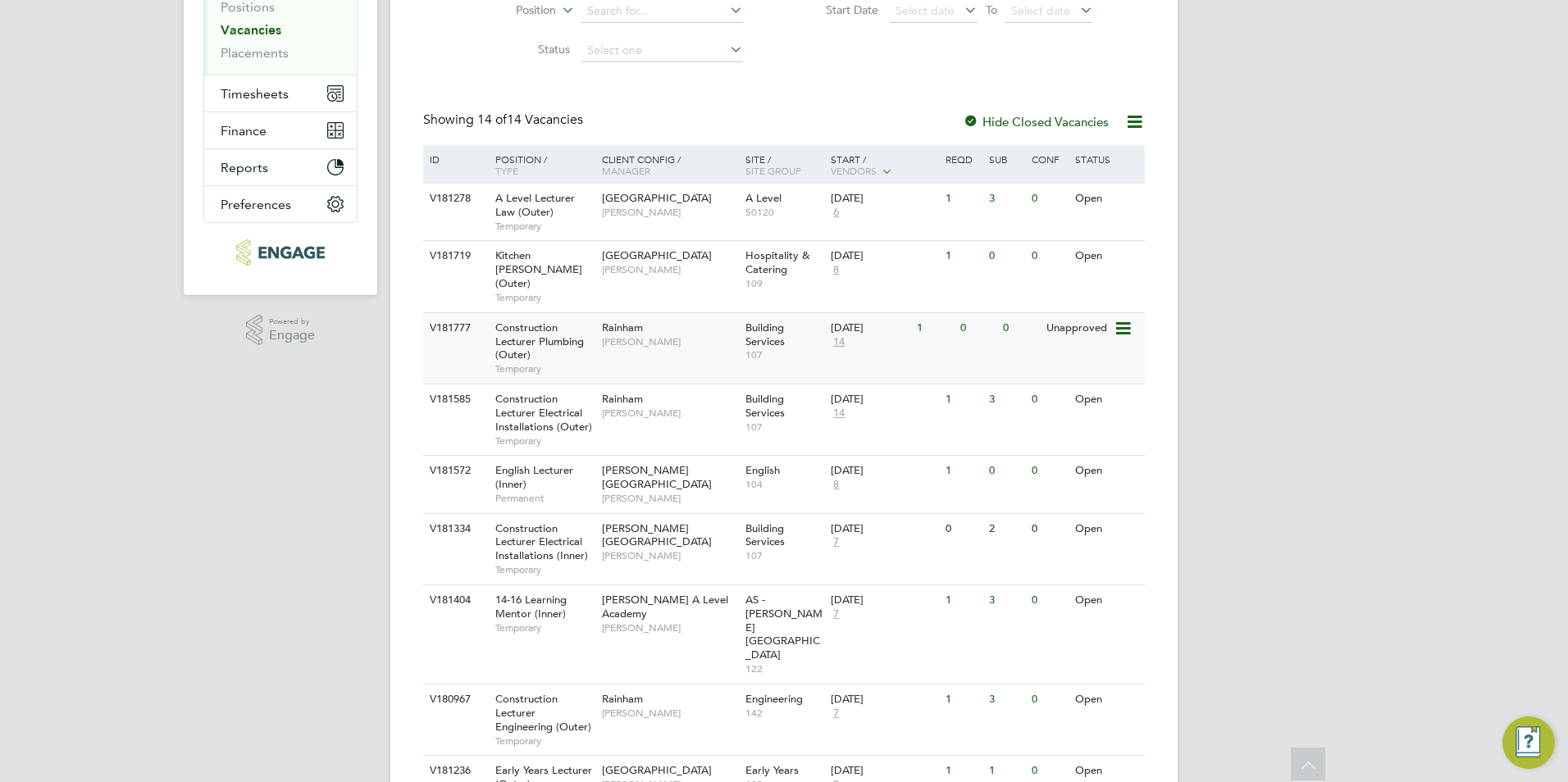
click at [665, 345] on div "V181777 Construction Lecturer Plumbing (Outer) Temporary Rainham Ian Rist Build…" at bounding box center [784, 348] width 722 height 71
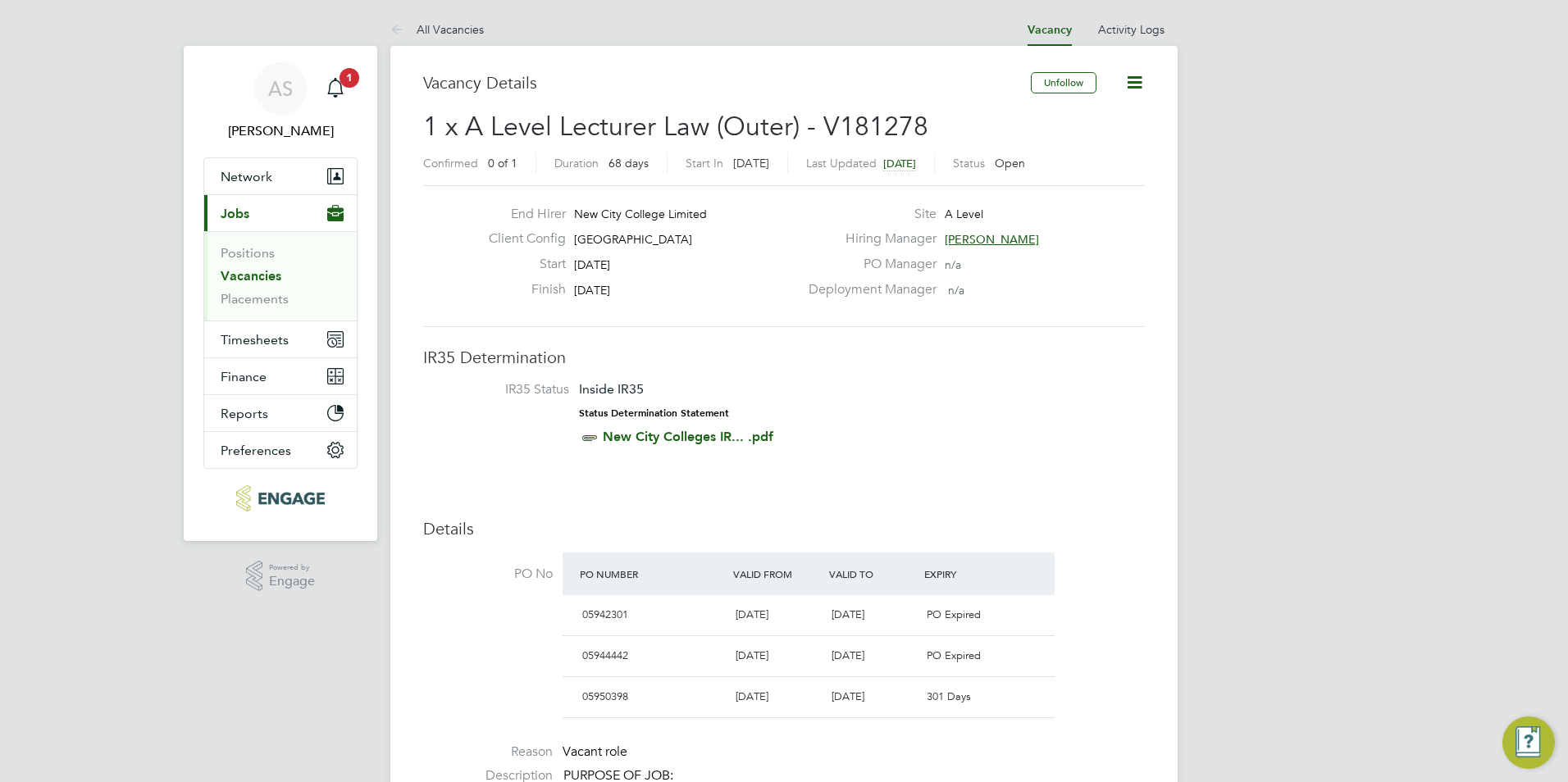
click at [963, 232] on span "[PERSON_NAME]" at bounding box center [992, 239] width 95 height 15
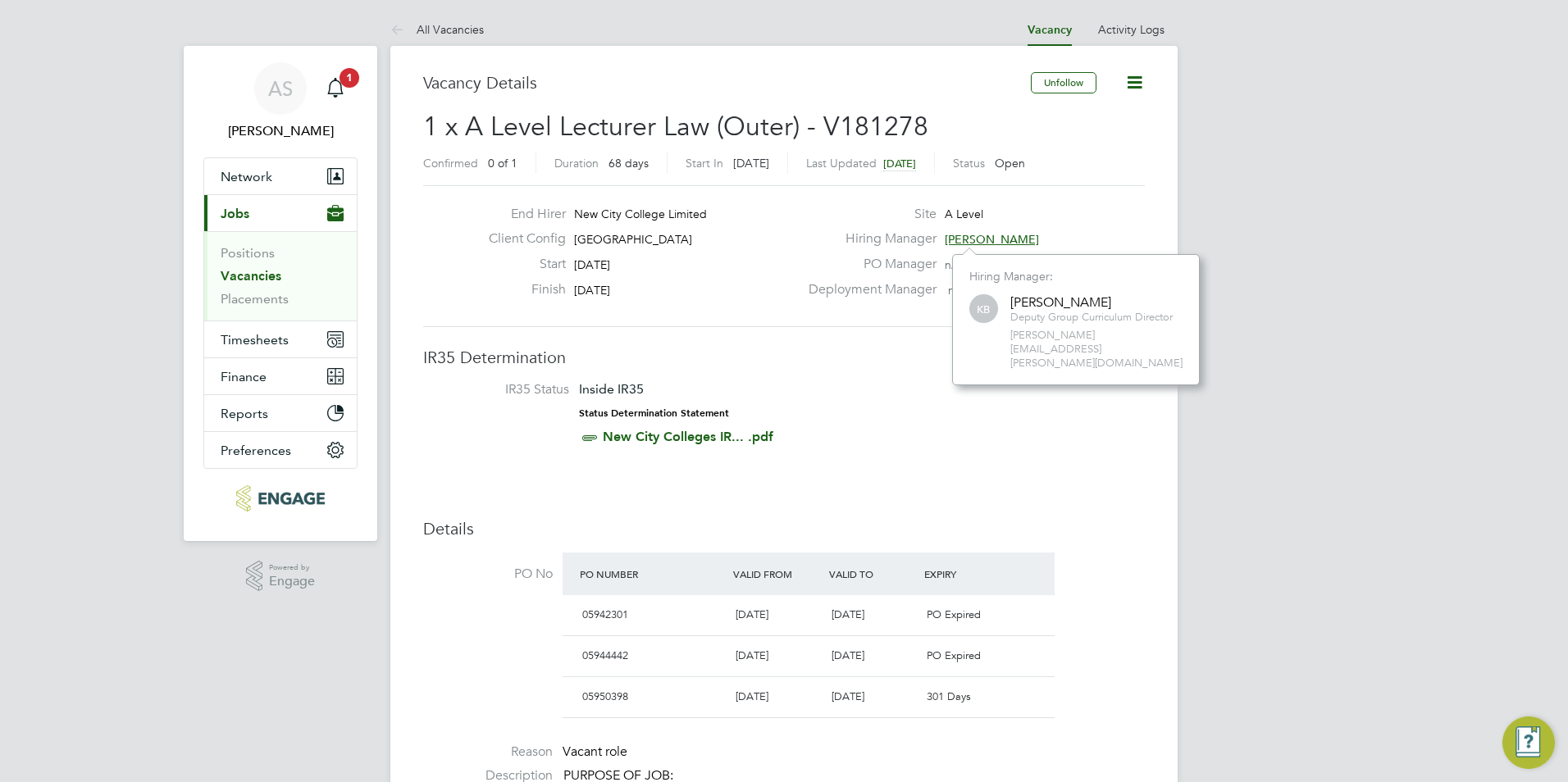
click at [1095, 215] on div "Site A Level" at bounding box center [975, 219] width 353 height 26
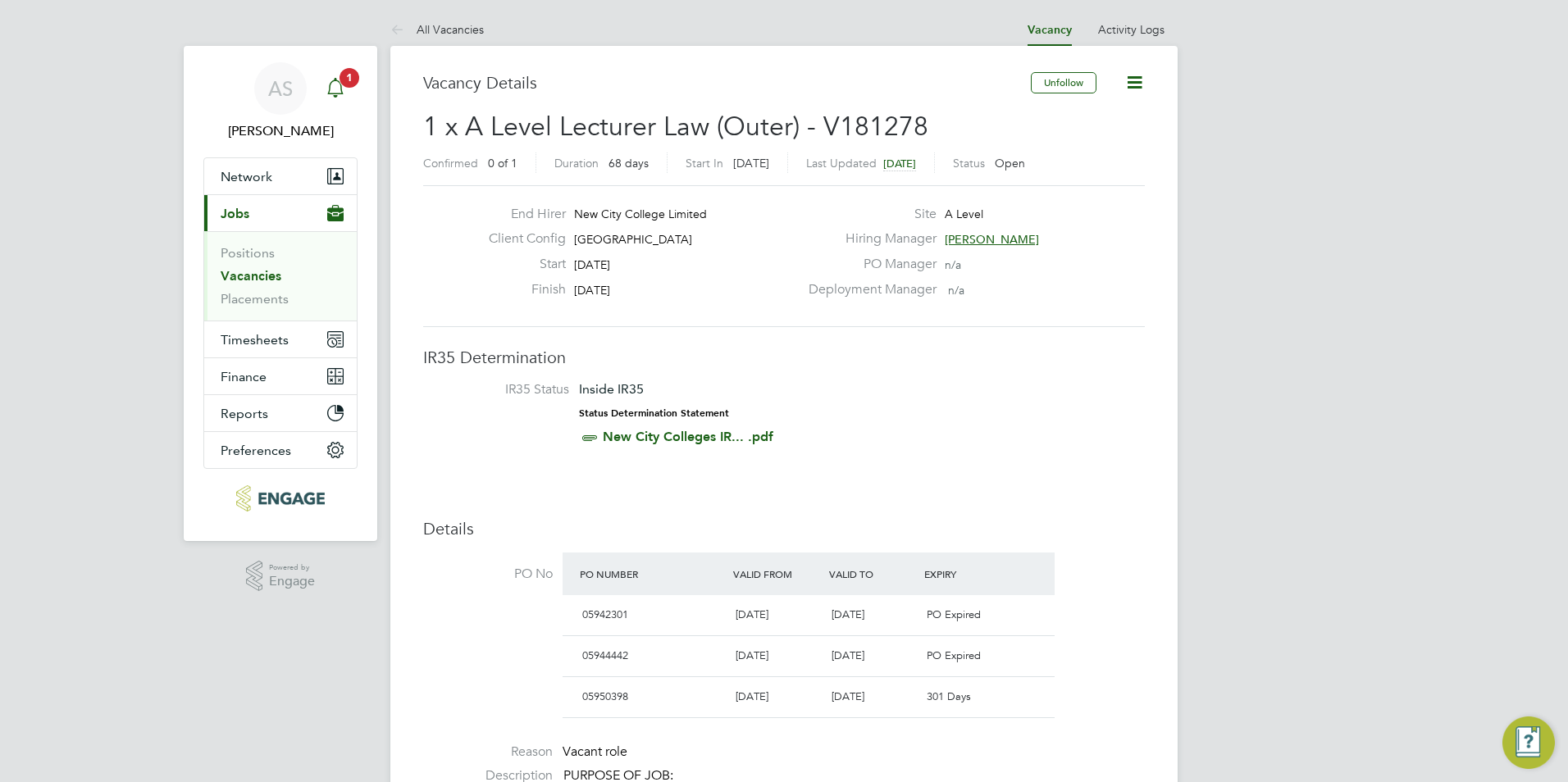
click at [336, 114] on link "Notifications 1" at bounding box center [335, 88] width 33 height 52
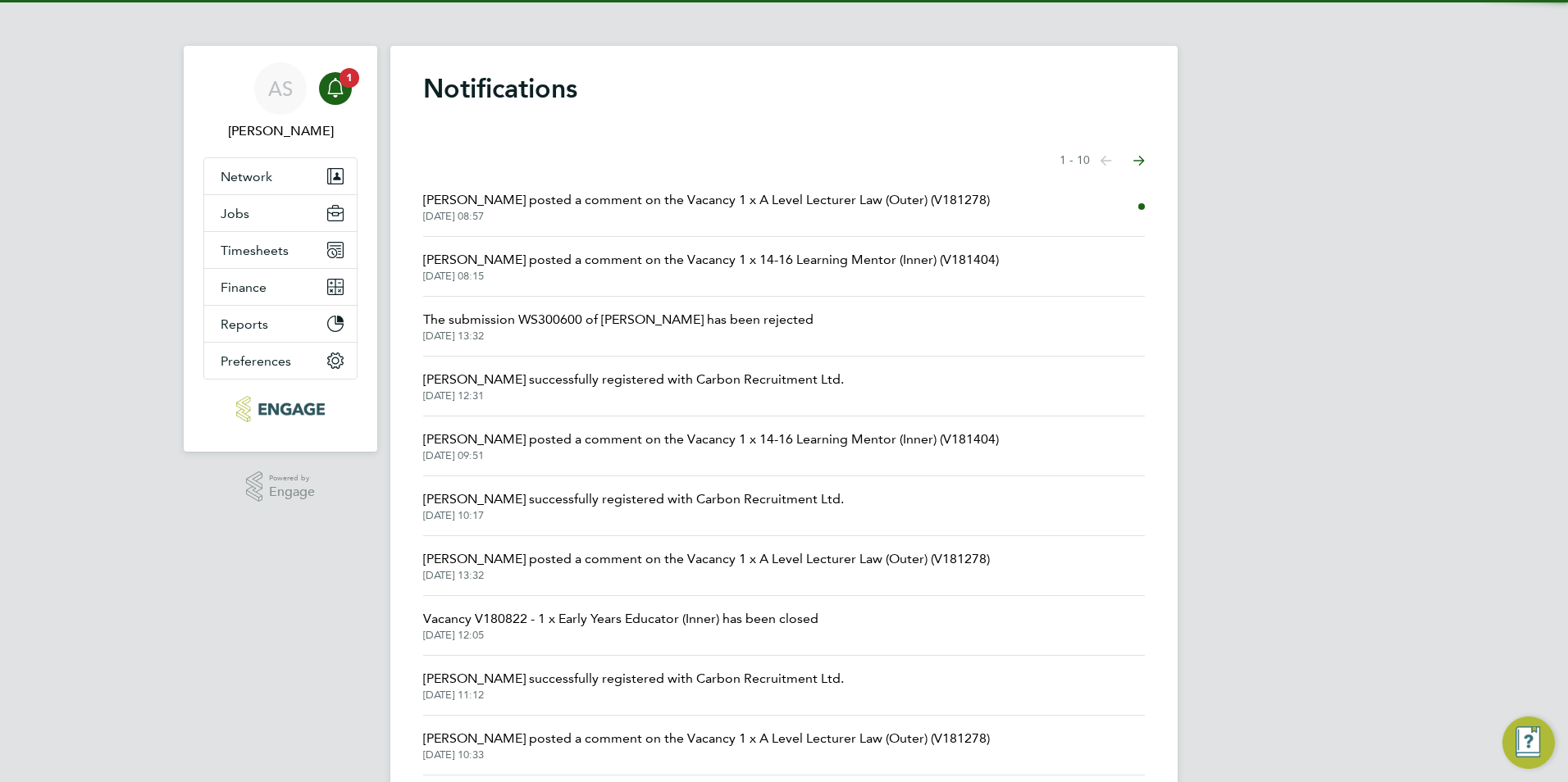
click at [571, 206] on span "Silka Warrick-Akerele posted a comment on the Vacancy 1 x A Level Lecturer Law …" at bounding box center [706, 200] width 566 height 20
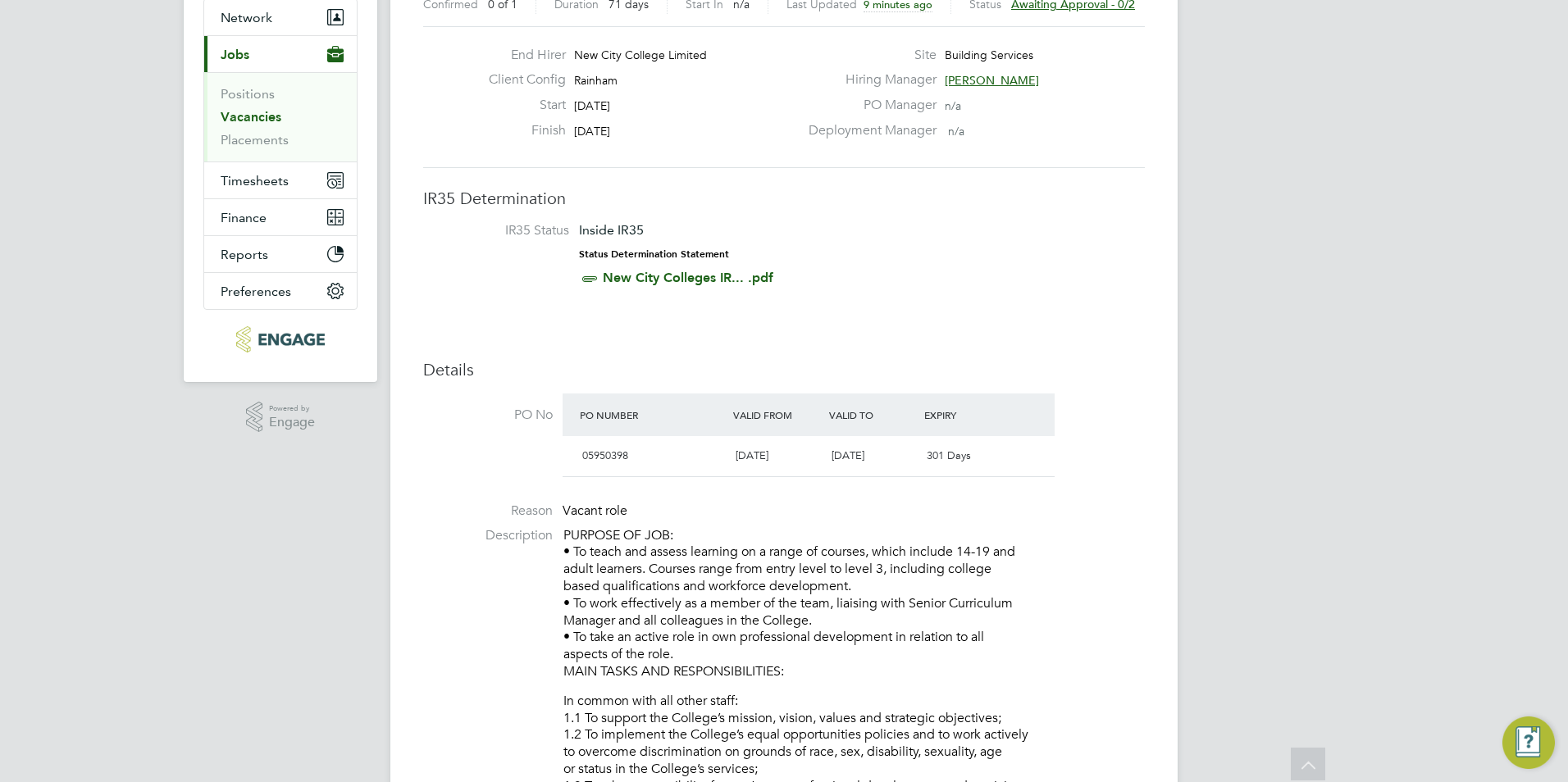
scroll to position [82, 0]
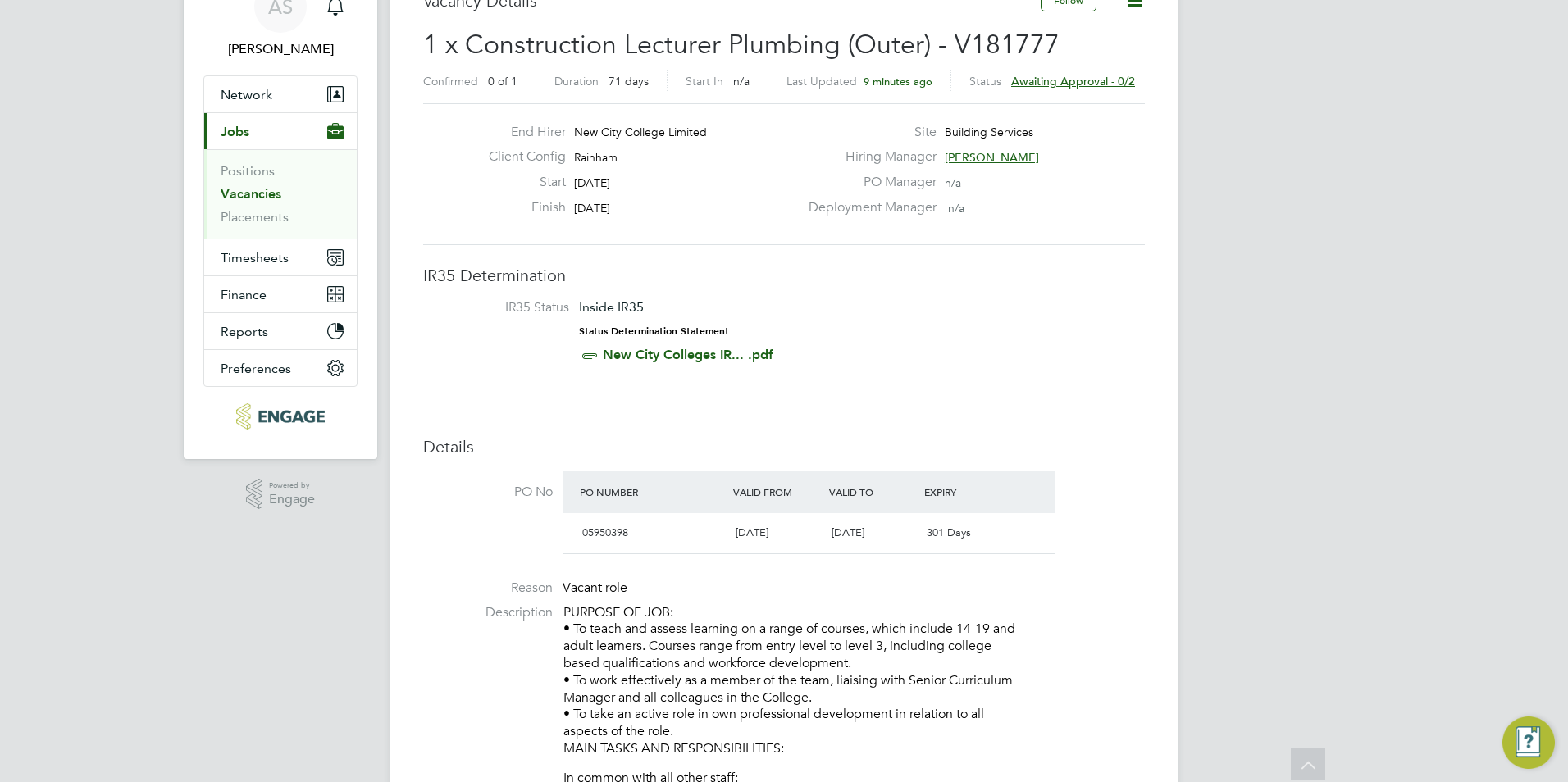
click at [1067, 71] on div "Status Awaiting approval - 0/2" at bounding box center [1052, 81] width 165 height 21
click at [1062, 76] on span "Awaiting approval - 0/2" at bounding box center [1074, 81] width 124 height 15
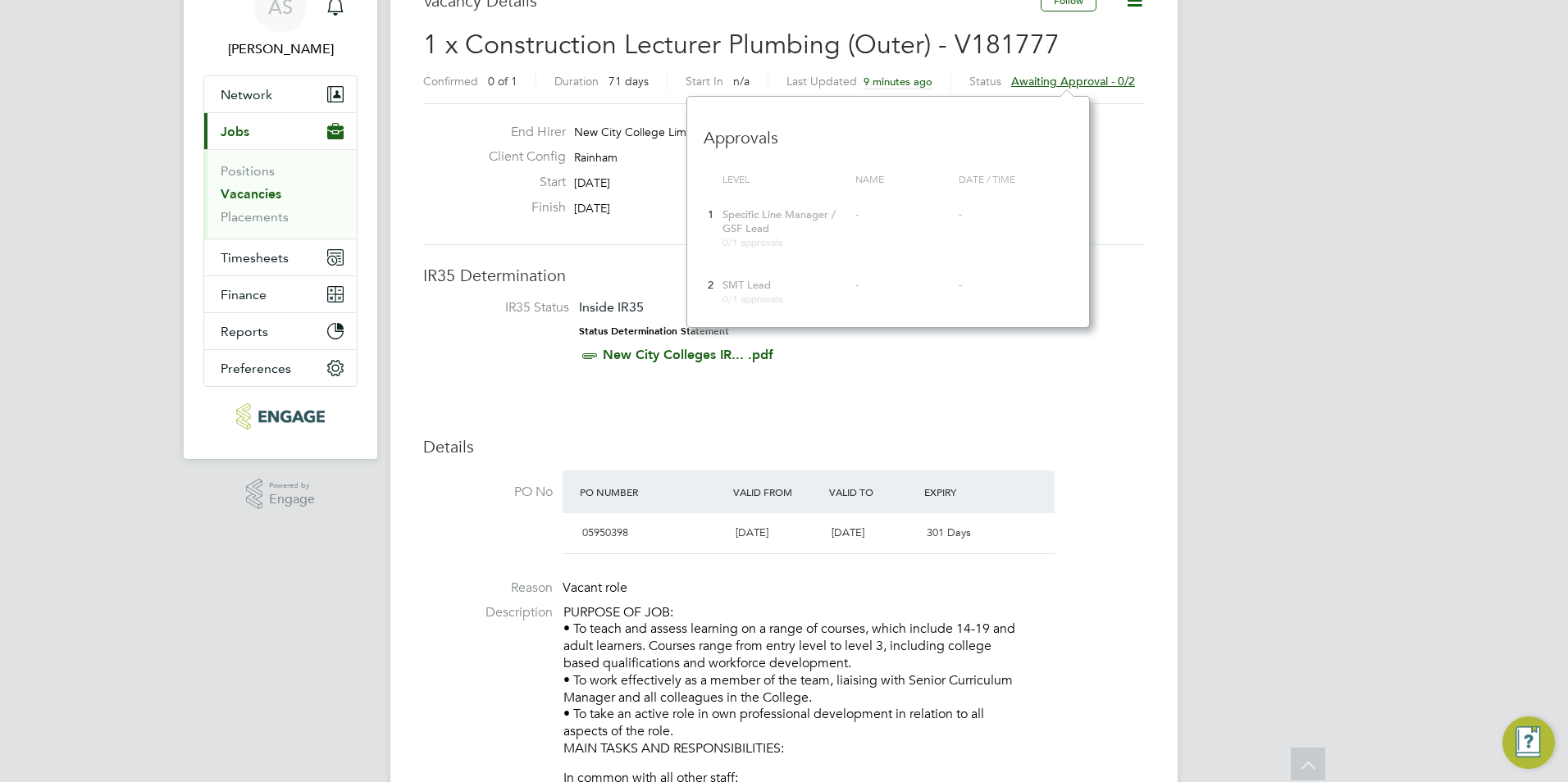
click at [568, 235] on div "End Hirer New City College Limited Client Config Rainham Start 10 Oct 2025 Fini…" at bounding box center [784, 174] width 722 height 142
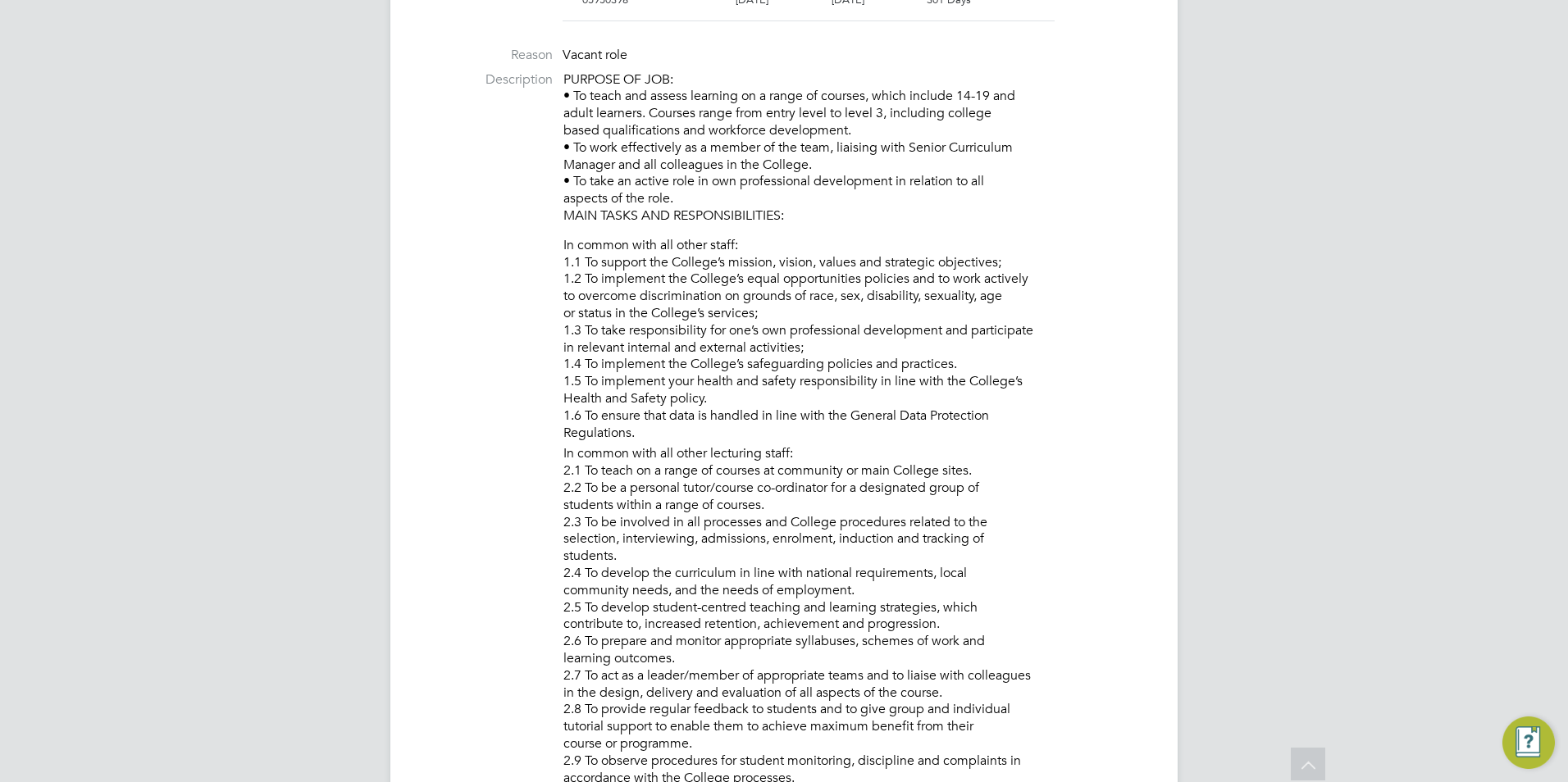
scroll to position [0, 0]
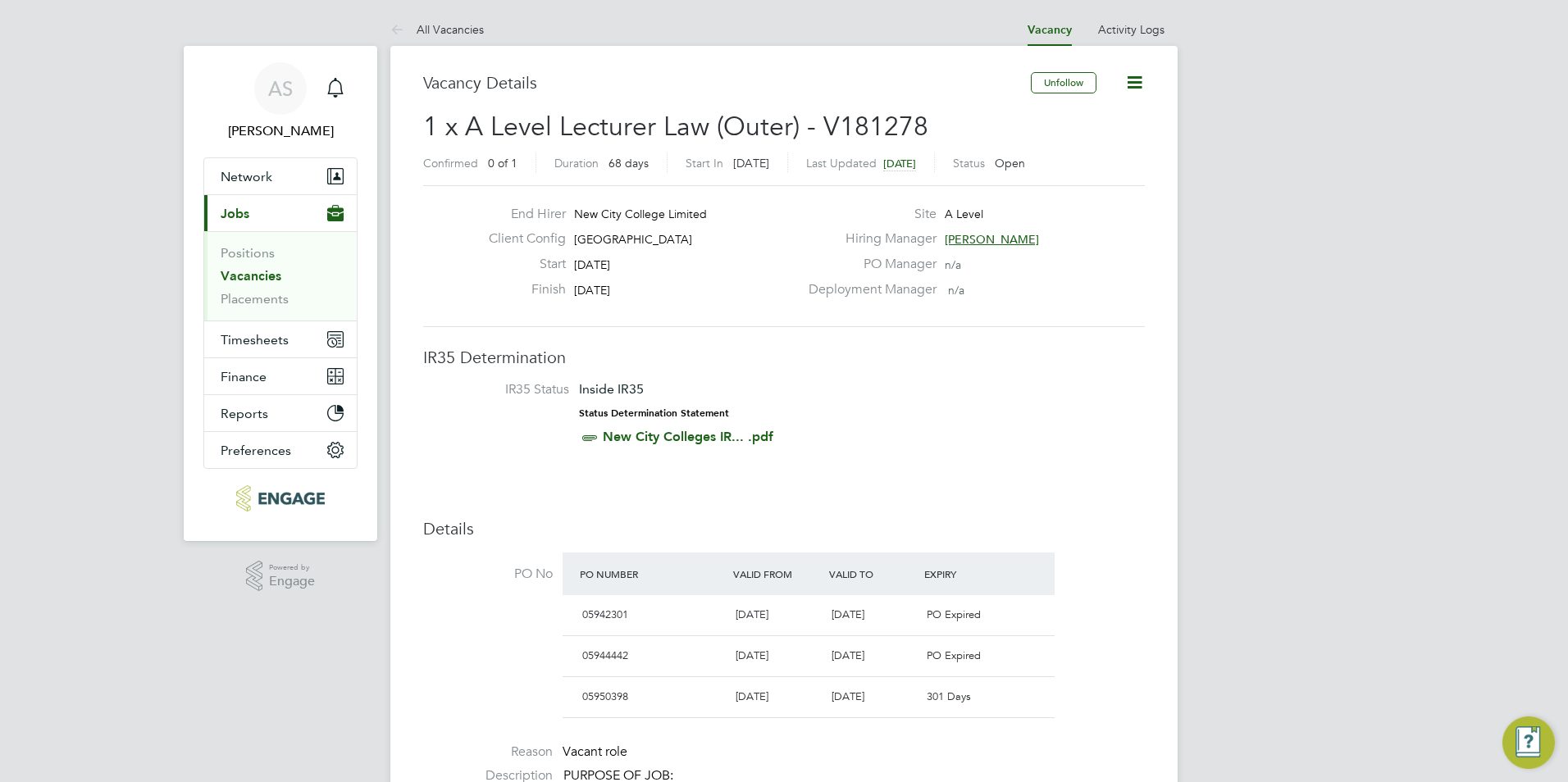
click at [232, 272] on link "Vacancies" at bounding box center [251, 276] width 61 height 16
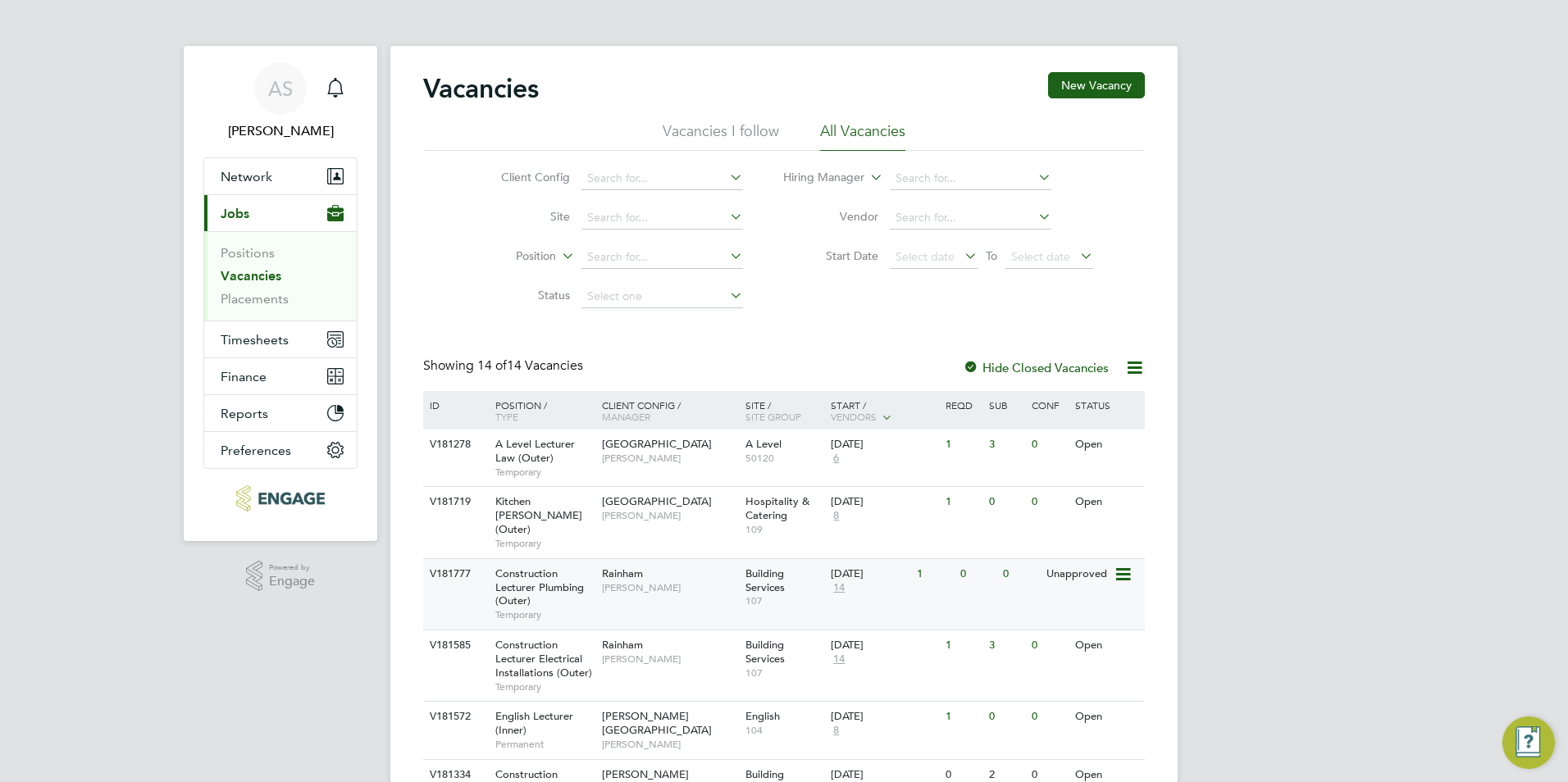
click at [840, 581] on span "14" at bounding box center [839, 588] width 17 height 14
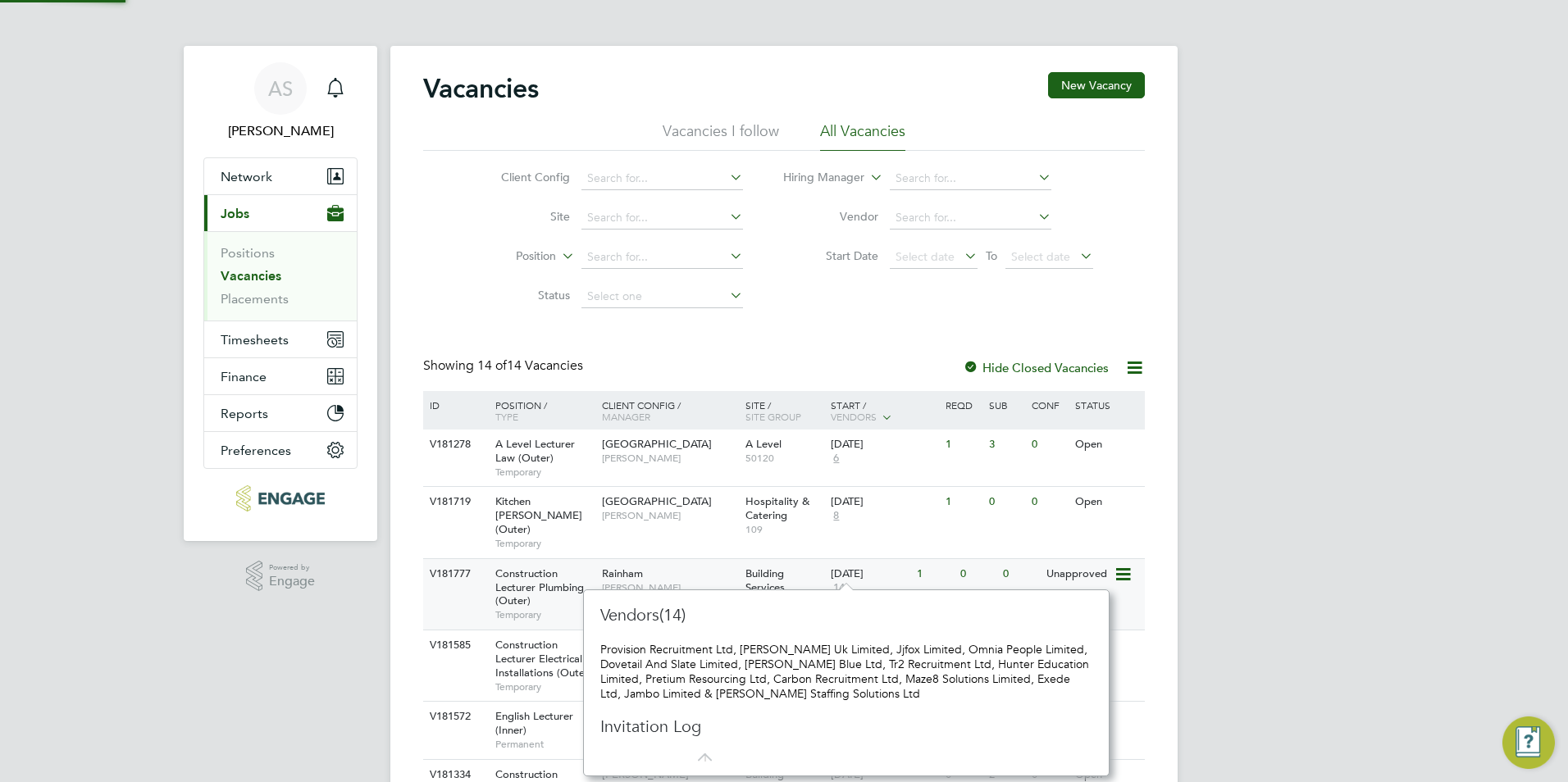
scroll to position [15, 18]
click at [791, 566] on div "Building Services 107" at bounding box center [784, 587] width 86 height 56
